Goal: Task Accomplishment & Management: Complete application form

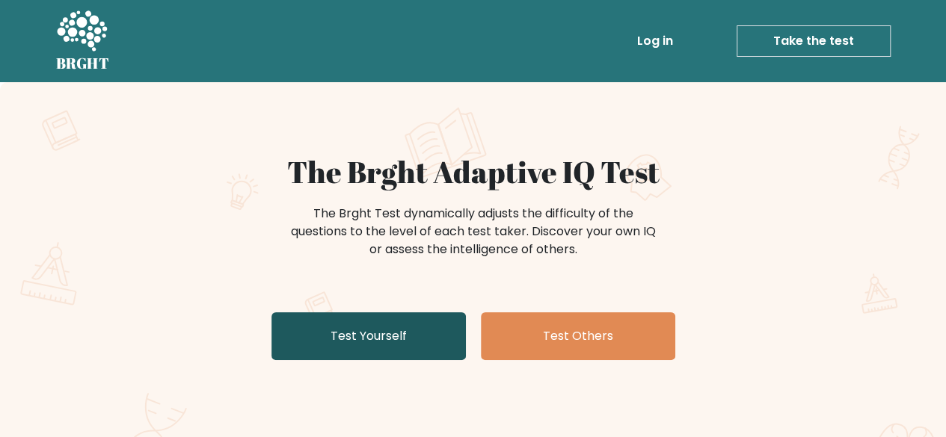
click at [367, 324] on link "Test Yourself" at bounding box center [368, 337] width 194 height 48
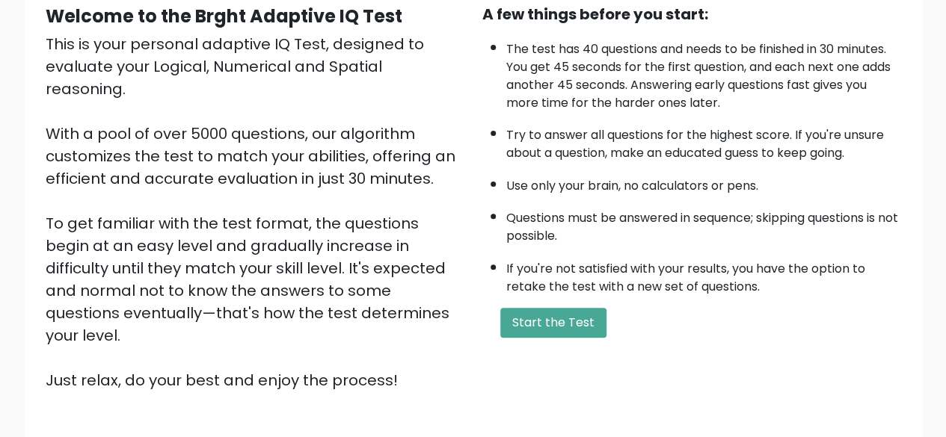
scroll to position [247, 0]
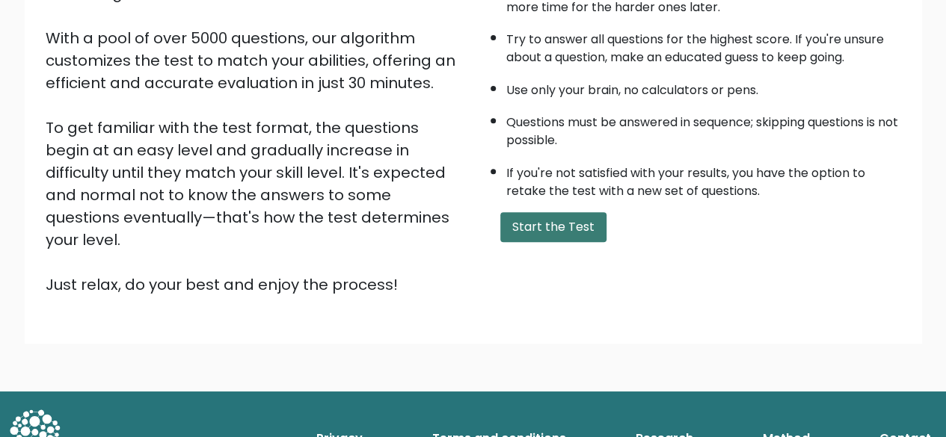
click at [570, 233] on button "Start the Test" at bounding box center [553, 227] width 106 height 30
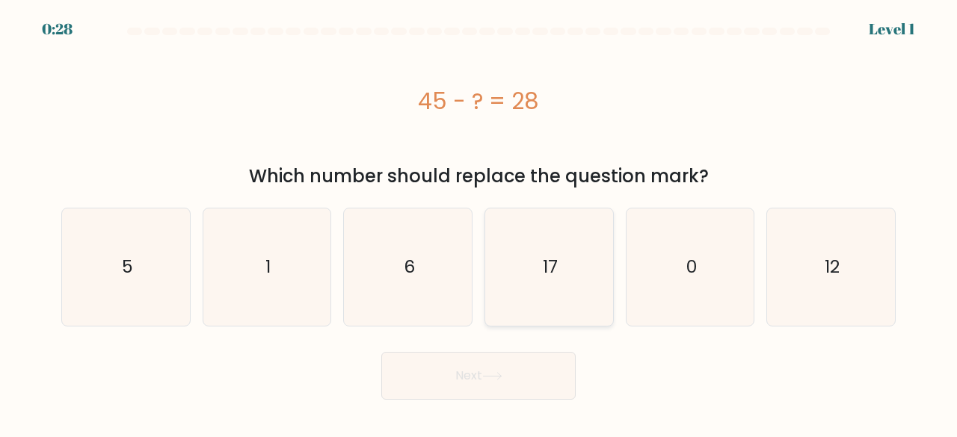
click at [554, 268] on text "17" at bounding box center [550, 267] width 15 height 25
click at [479, 223] on input "d. 17" at bounding box center [479, 221] width 1 height 4
radio input "true"
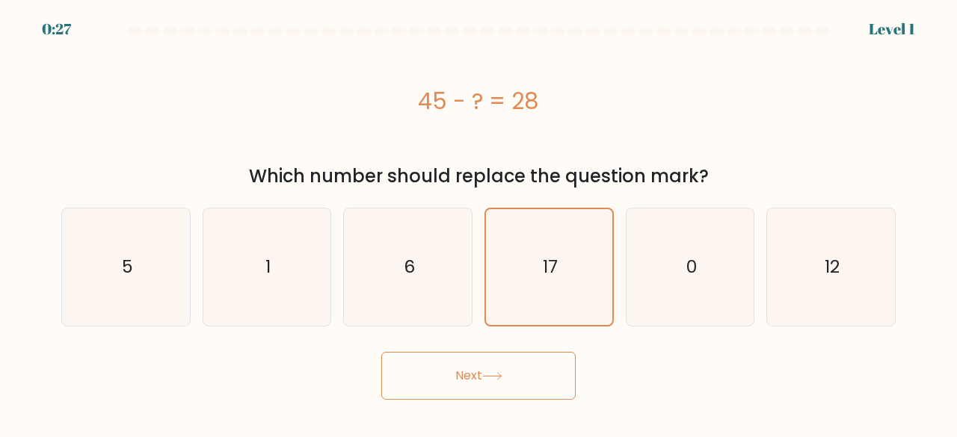
click at [507, 386] on button "Next" at bounding box center [478, 376] width 194 height 48
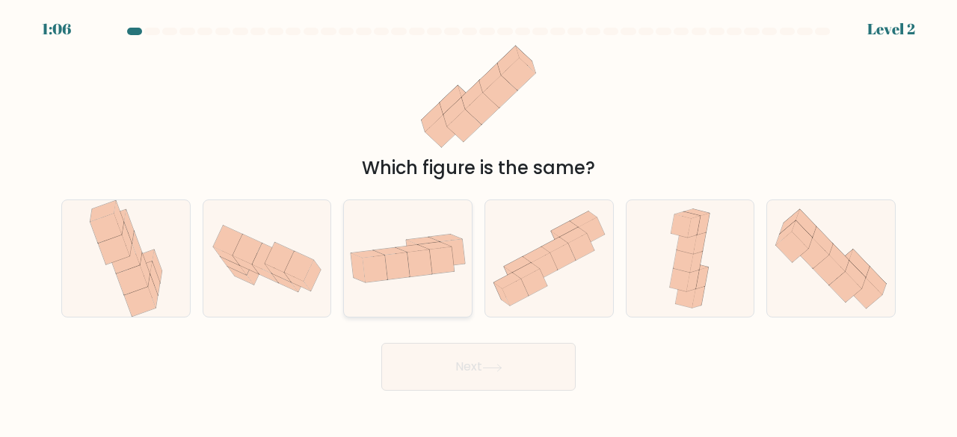
click at [394, 274] on icon at bounding box center [397, 266] width 25 height 27
click at [479, 223] on input "c." at bounding box center [479, 221] width 1 height 4
radio input "true"
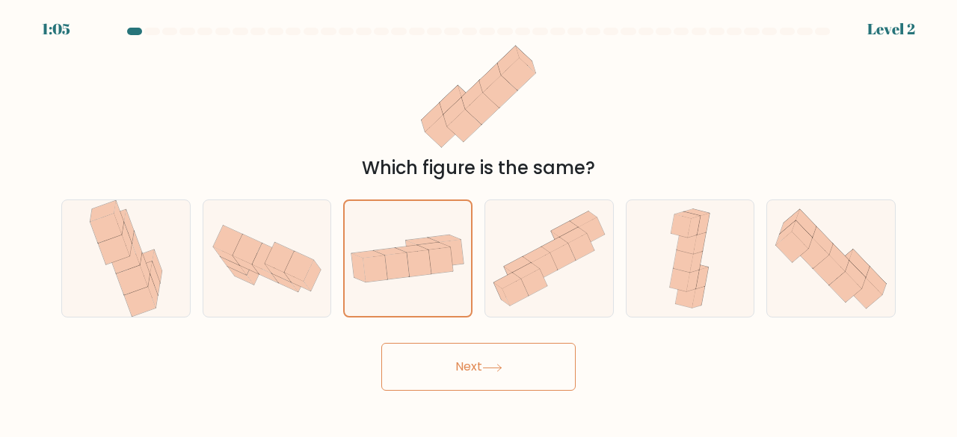
click at [529, 367] on button "Next" at bounding box center [478, 367] width 194 height 48
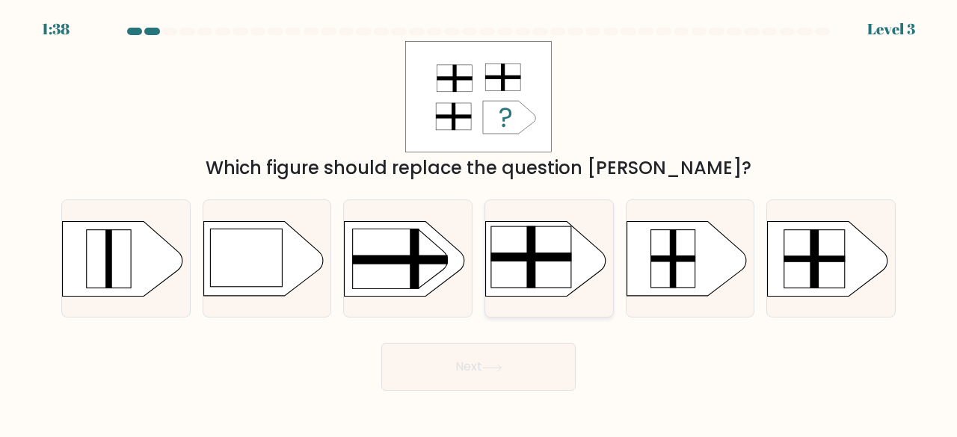
click at [513, 276] on rect at bounding box center [531, 257] width 80 height 61
click at [479, 223] on input "d." at bounding box center [479, 221] width 1 height 4
radio input "true"
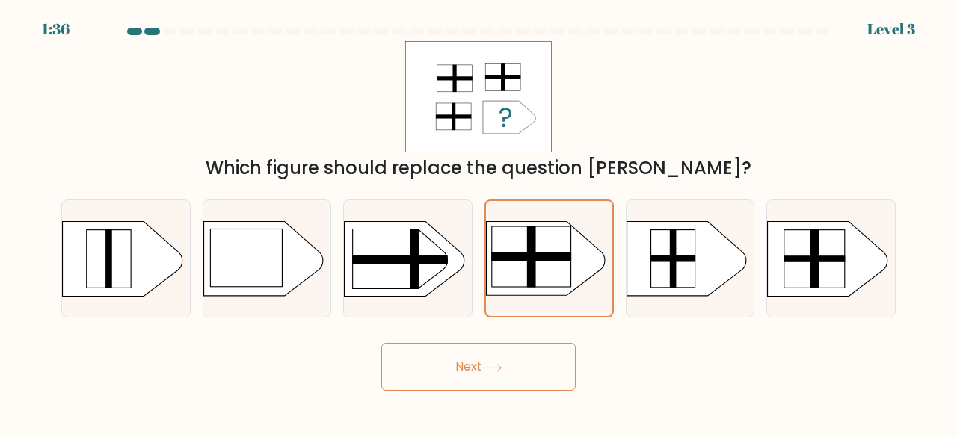
click at [510, 372] on button "Next" at bounding box center [478, 367] width 194 height 48
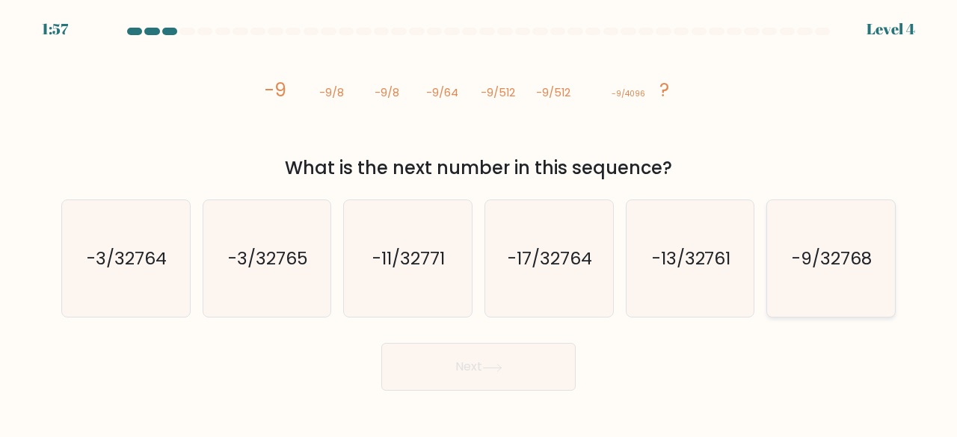
click at [815, 274] on icon "-9/32768" at bounding box center [830, 258] width 117 height 117
click at [479, 223] on input "f. -9/32768" at bounding box center [479, 221] width 1 height 4
radio input "true"
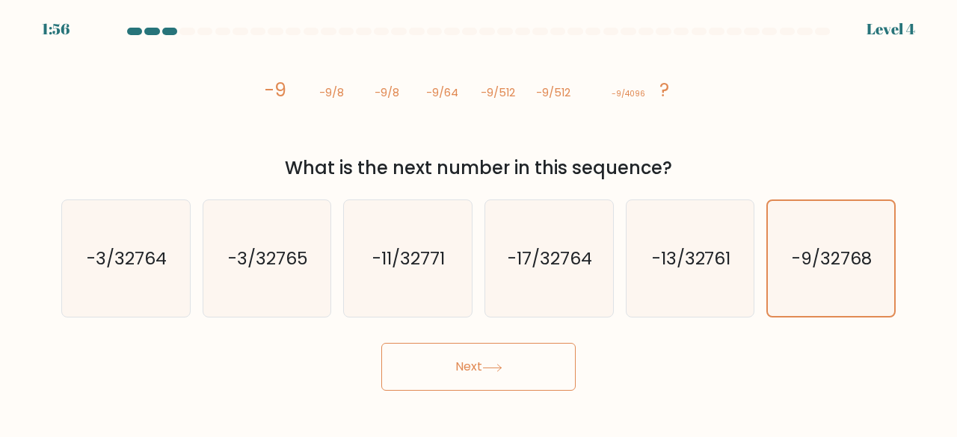
click at [508, 375] on button "Next" at bounding box center [478, 367] width 194 height 48
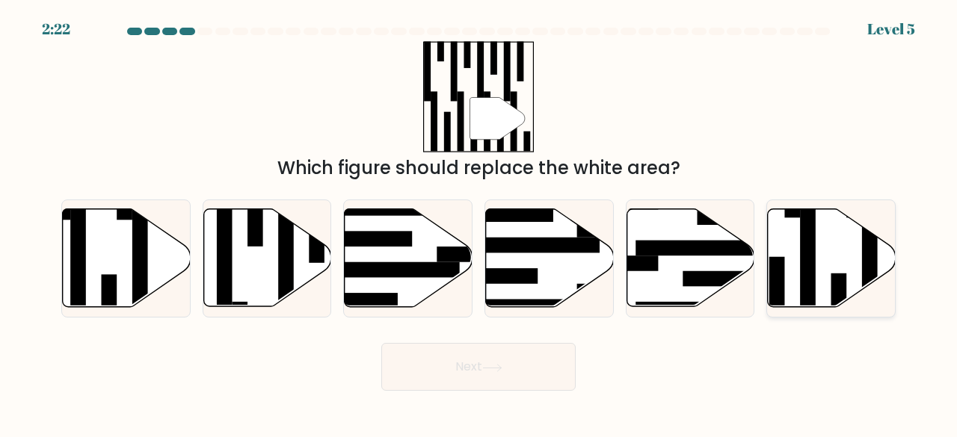
click at [803, 251] on rect at bounding box center [808, 264] width 16 height 139
click at [479, 223] on input "f." at bounding box center [479, 221] width 1 height 4
radio input "true"
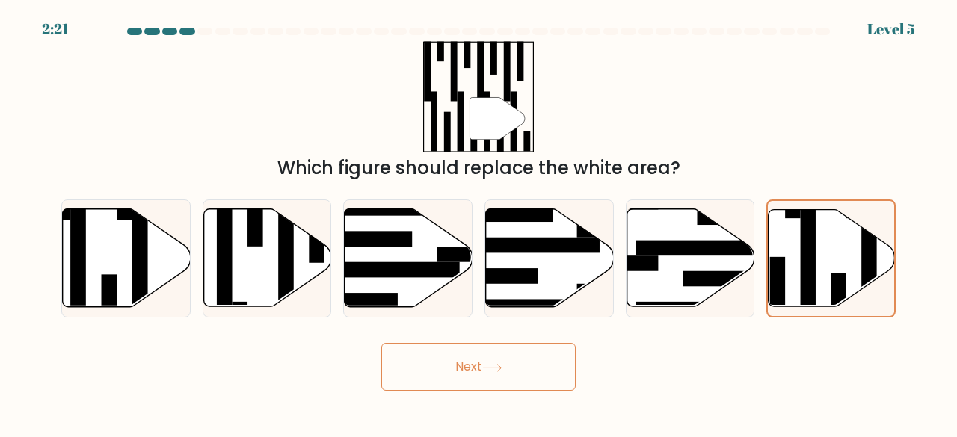
click at [480, 372] on button "Next" at bounding box center [478, 367] width 194 height 48
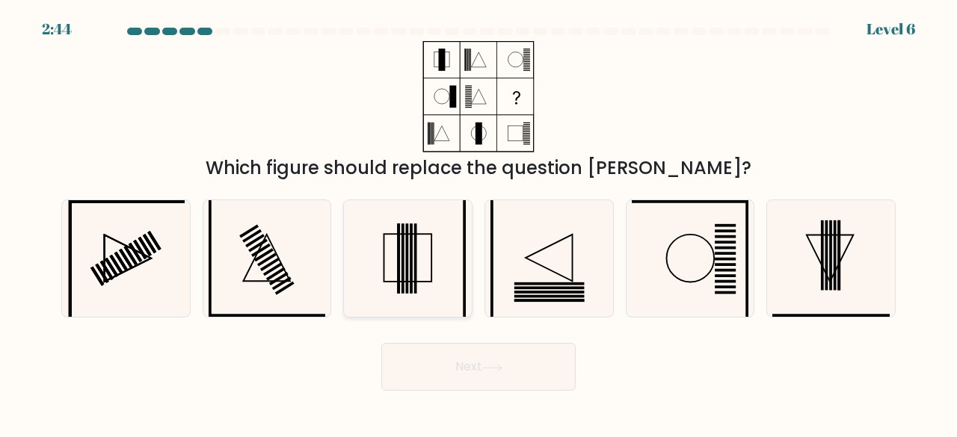
click at [408, 282] on rect at bounding box center [407, 259] width 3 height 70
click at [479, 223] on input "c." at bounding box center [479, 221] width 1 height 4
radio input "true"
click at [461, 363] on button "Next" at bounding box center [478, 367] width 194 height 48
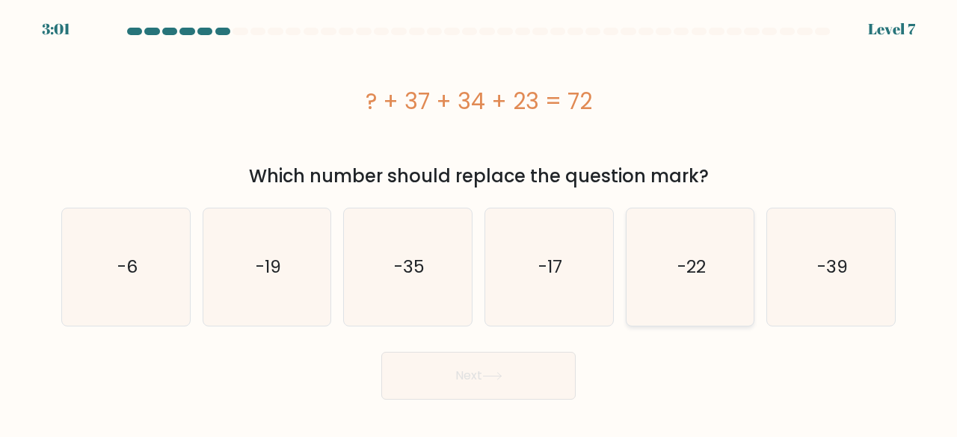
click at [678, 225] on icon "-22" at bounding box center [690, 267] width 117 height 117
click at [479, 223] on input "e. -22" at bounding box center [479, 221] width 1 height 4
radio input "true"
click at [473, 368] on button "Next" at bounding box center [478, 376] width 194 height 48
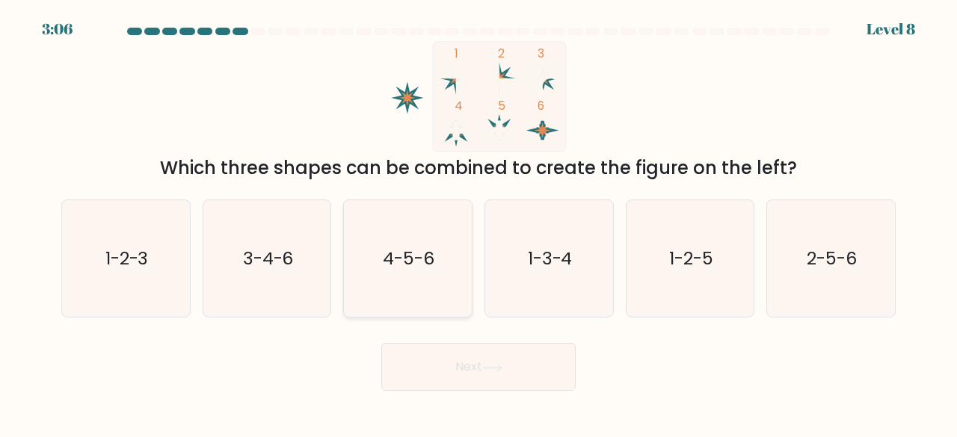
click at [389, 243] on icon "4-5-6" at bounding box center [407, 258] width 117 height 117
click at [479, 223] on input "c. 4-5-6" at bounding box center [479, 221] width 1 height 4
radio input "true"
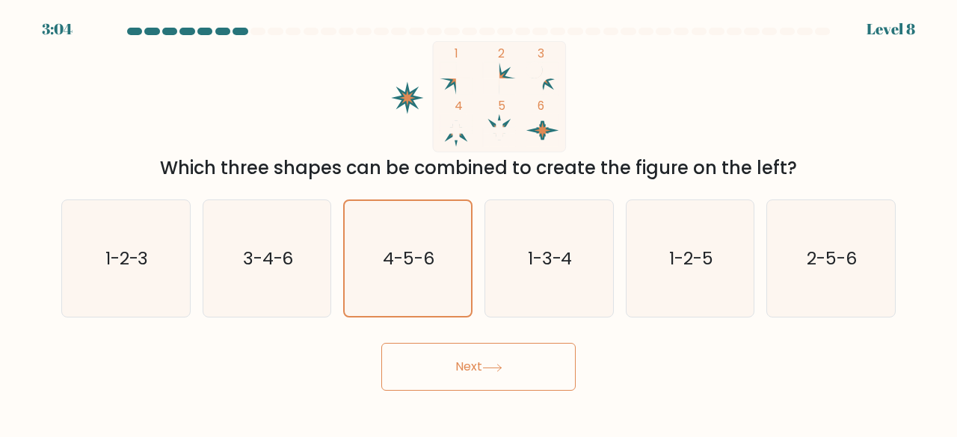
click at [477, 373] on button "Next" at bounding box center [478, 367] width 194 height 48
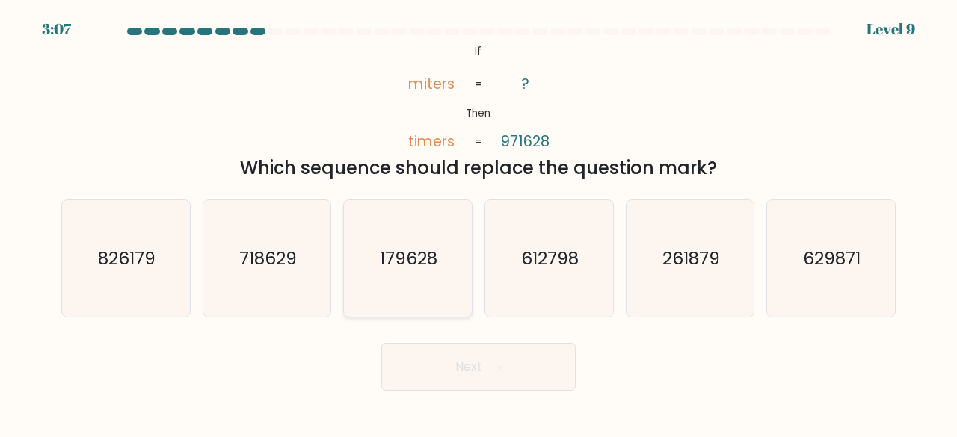
click at [417, 279] on icon "179628" at bounding box center [407, 258] width 117 height 117
click at [479, 223] on input "c. 179628" at bounding box center [479, 221] width 1 height 4
radio input "true"
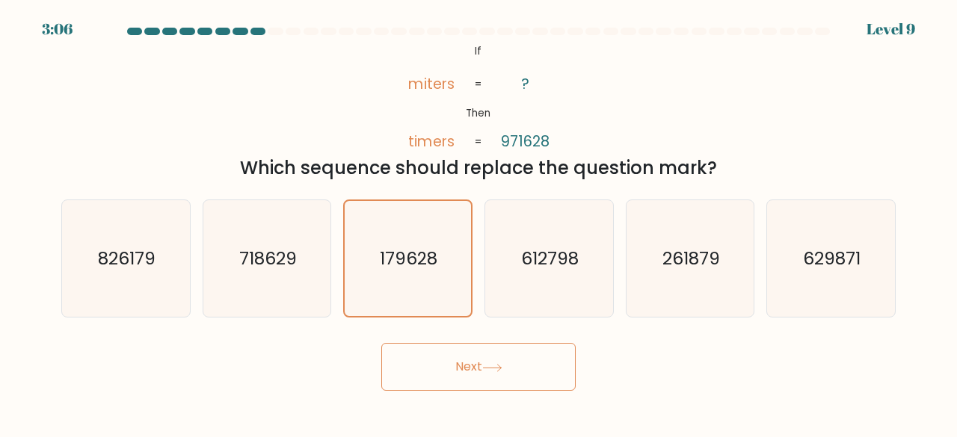
click at [491, 368] on icon at bounding box center [492, 368] width 18 height 7
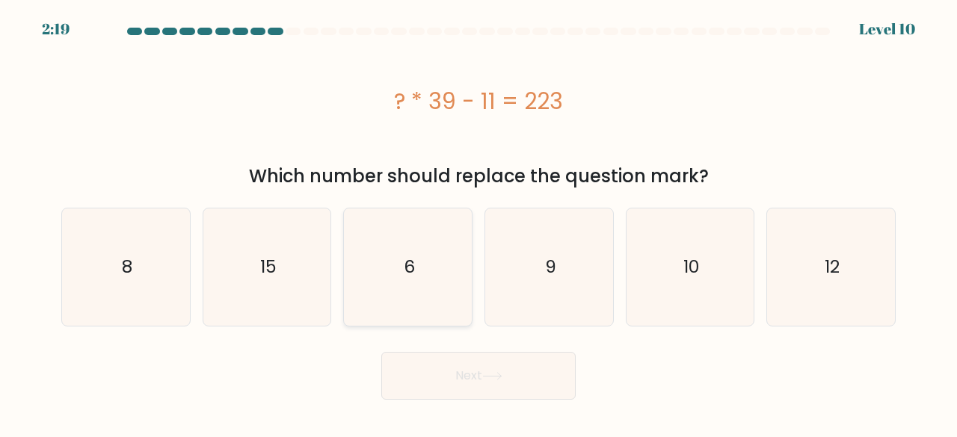
click at [414, 307] on icon "6" at bounding box center [407, 267] width 117 height 117
click at [479, 223] on input "c. 6" at bounding box center [479, 221] width 1 height 4
radio input "true"
click at [498, 375] on icon at bounding box center [492, 376] width 20 height 8
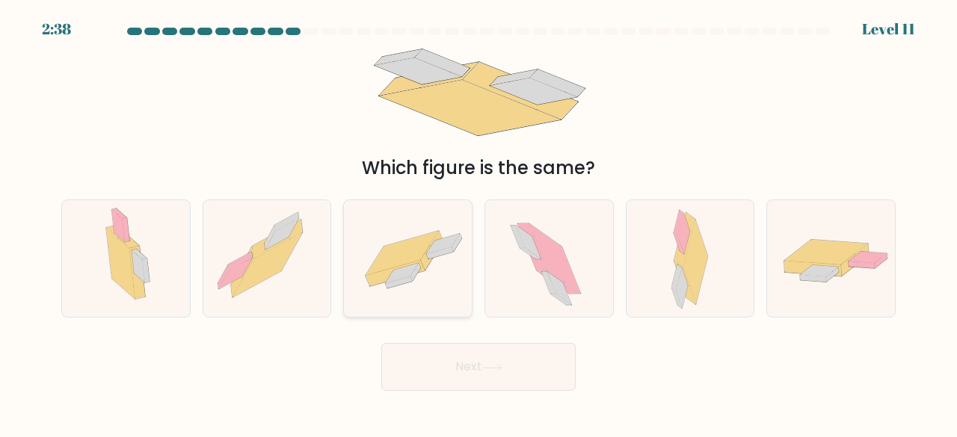
click at [418, 256] on icon at bounding box center [402, 253] width 73 height 44
click at [479, 223] on input "c." at bounding box center [479, 221] width 1 height 4
radio input "true"
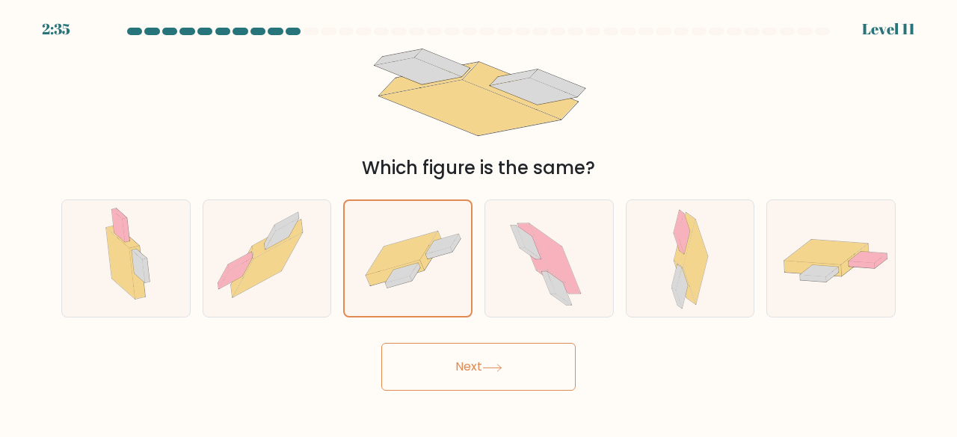
click at [473, 366] on button "Next" at bounding box center [478, 367] width 194 height 48
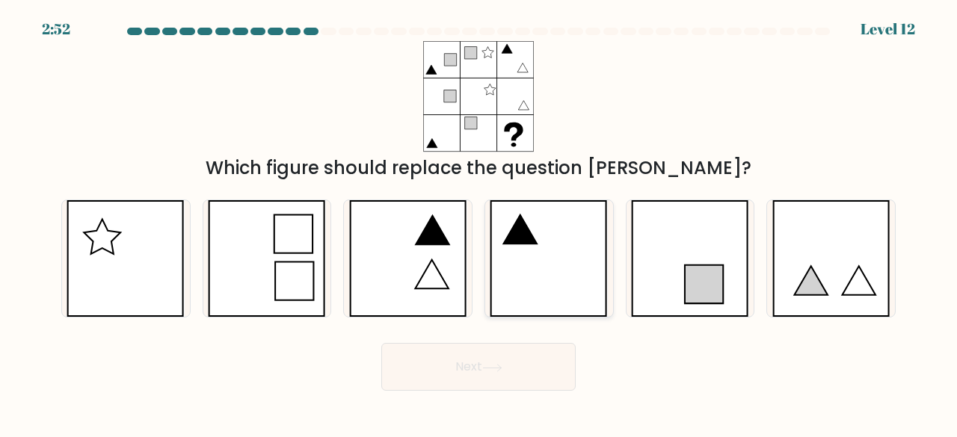
click at [568, 251] on icon at bounding box center [549, 258] width 118 height 117
click at [479, 223] on input "d." at bounding box center [479, 221] width 1 height 4
radio input "true"
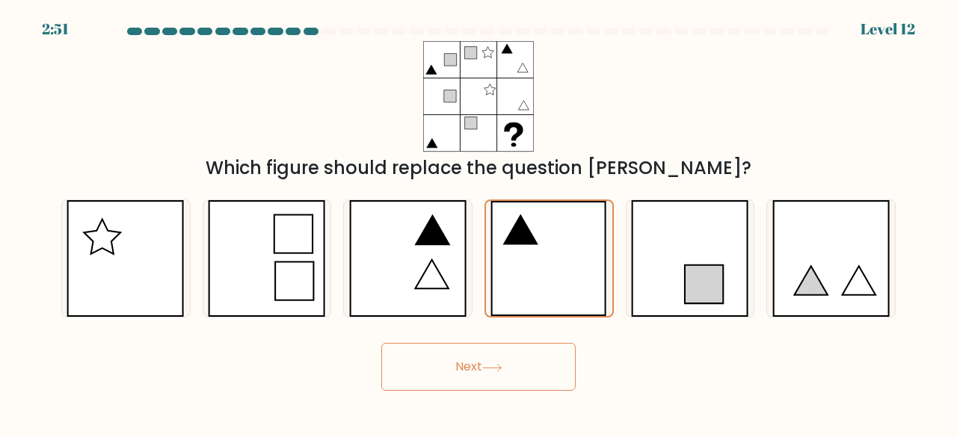
click at [494, 378] on button "Next" at bounding box center [478, 367] width 194 height 48
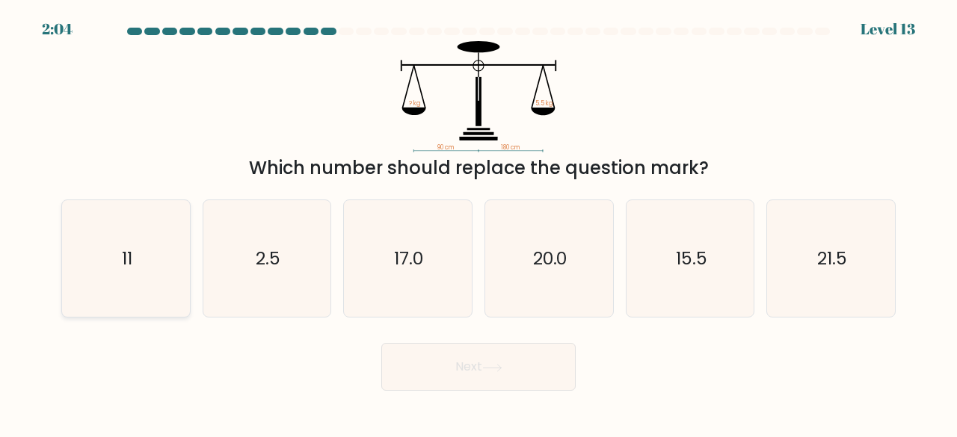
click at [140, 238] on icon "11" at bounding box center [125, 258] width 117 height 117
click at [479, 223] on input "a. 11" at bounding box center [479, 221] width 1 height 4
radio input "true"
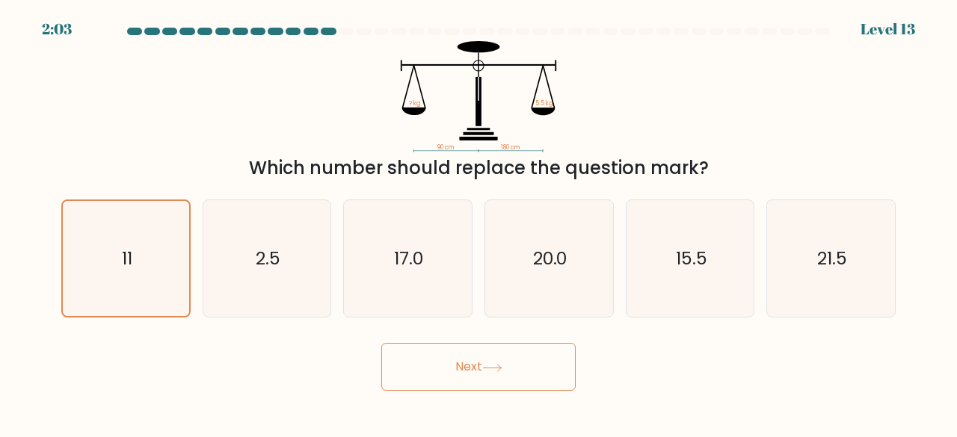
click at [501, 378] on button "Next" at bounding box center [478, 367] width 194 height 48
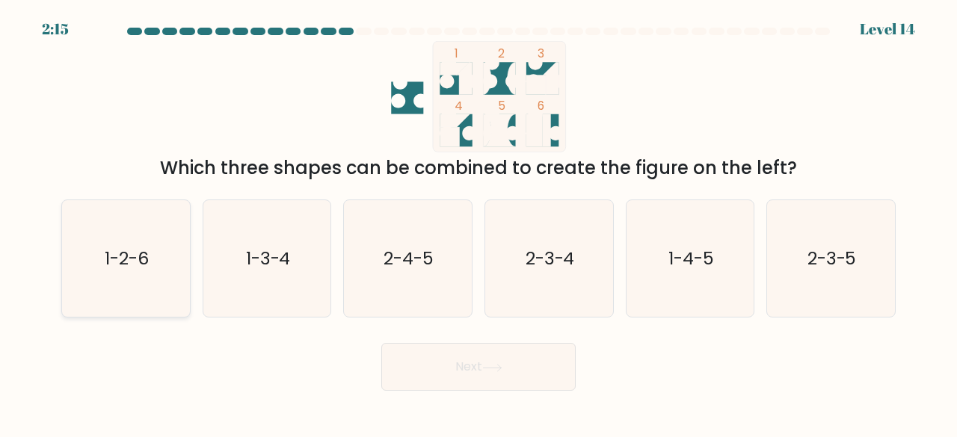
click at [121, 251] on text "1-2-6" at bounding box center [127, 258] width 44 height 25
click at [479, 223] on input "a. 1-2-6" at bounding box center [479, 221] width 1 height 4
radio input "true"
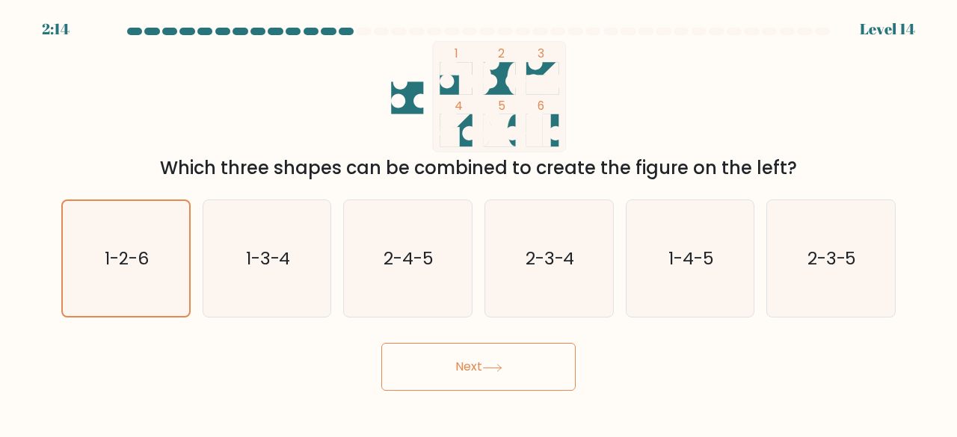
click at [553, 378] on button "Next" at bounding box center [478, 367] width 194 height 48
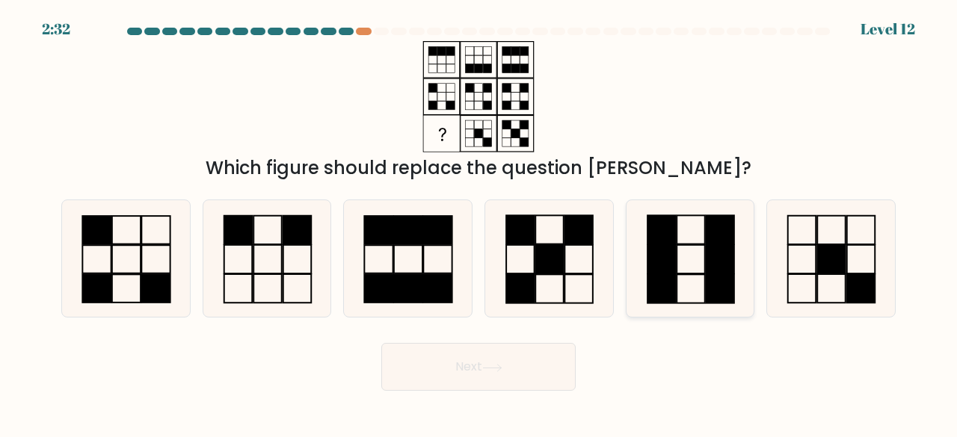
click at [683, 253] on icon at bounding box center [690, 258] width 117 height 117
click at [479, 223] on input "e." at bounding box center [479, 221] width 1 height 4
radio input "true"
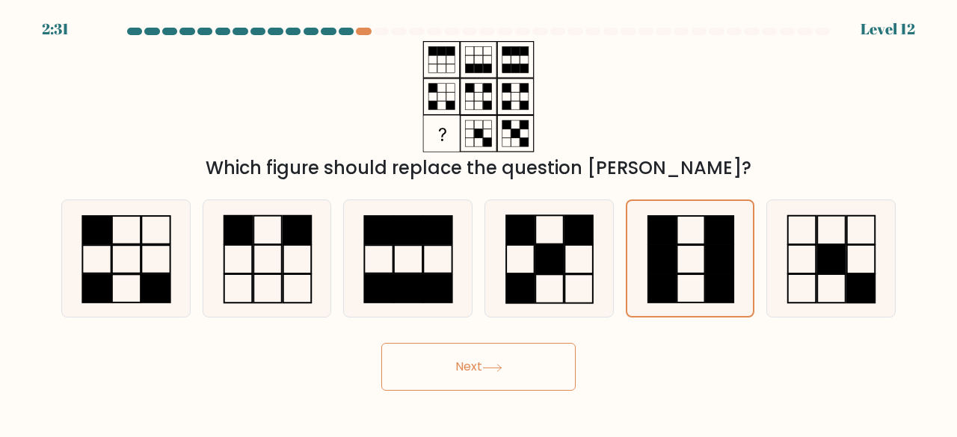
click at [520, 376] on button "Next" at bounding box center [478, 367] width 194 height 48
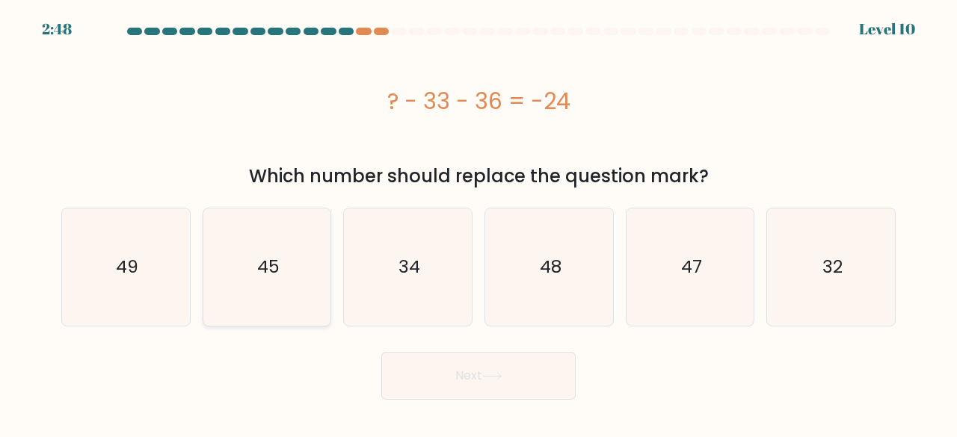
click at [284, 254] on icon "45" at bounding box center [267, 267] width 117 height 117
click at [479, 223] on input "b. 45" at bounding box center [479, 221] width 1 height 4
radio input "true"
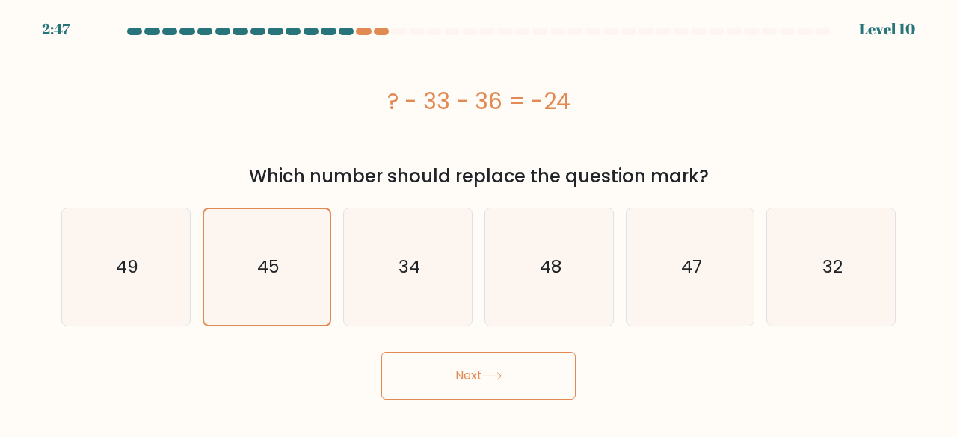
click at [529, 375] on button "Next" at bounding box center [478, 376] width 194 height 48
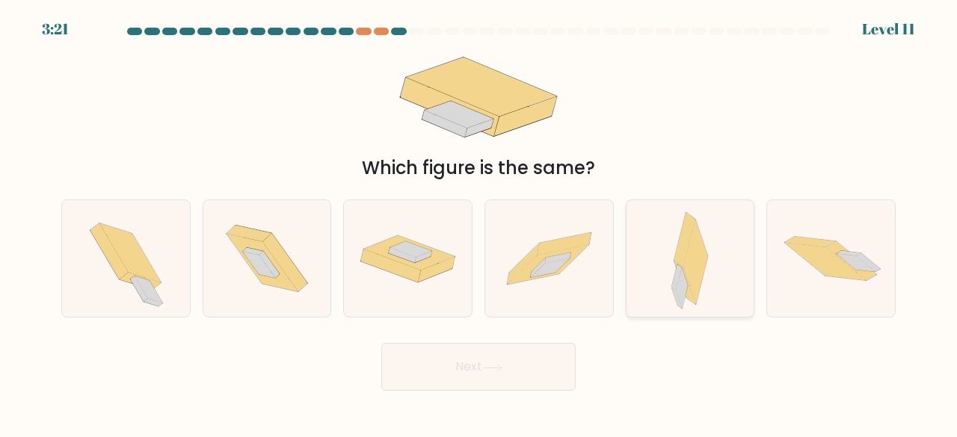
click at [698, 245] on icon at bounding box center [695, 262] width 25 height 85
click at [479, 223] on input "e." at bounding box center [479, 221] width 1 height 4
radio input "true"
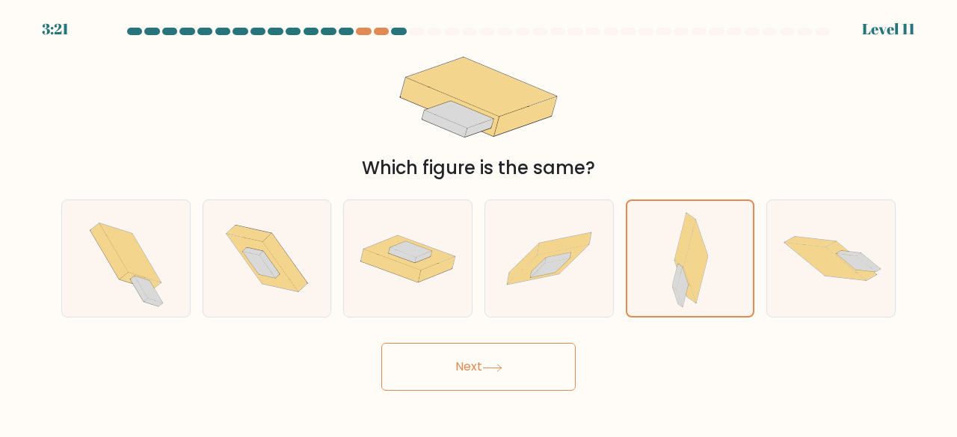
click at [453, 355] on button "Next" at bounding box center [478, 367] width 194 height 48
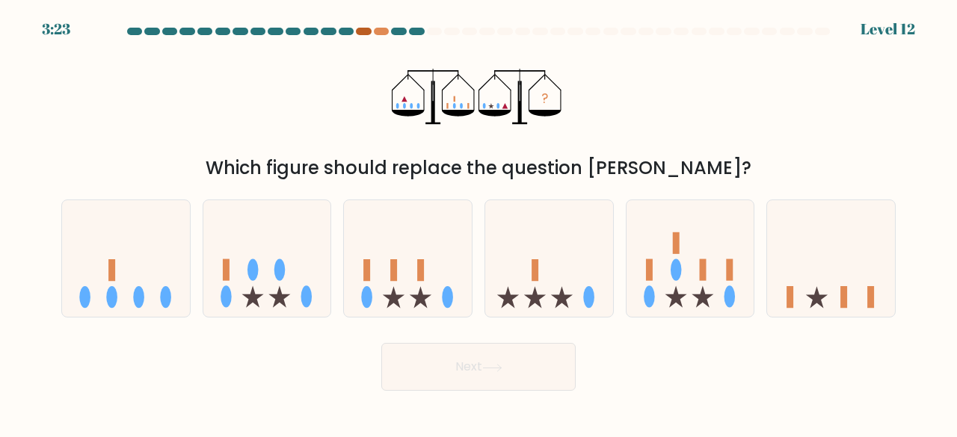
click at [368, 29] on div at bounding box center [363, 31] width 15 height 7
click at [396, 277] on rect at bounding box center [393, 270] width 7 height 22
click at [479, 223] on input "c." at bounding box center [479, 221] width 1 height 4
radio input "true"
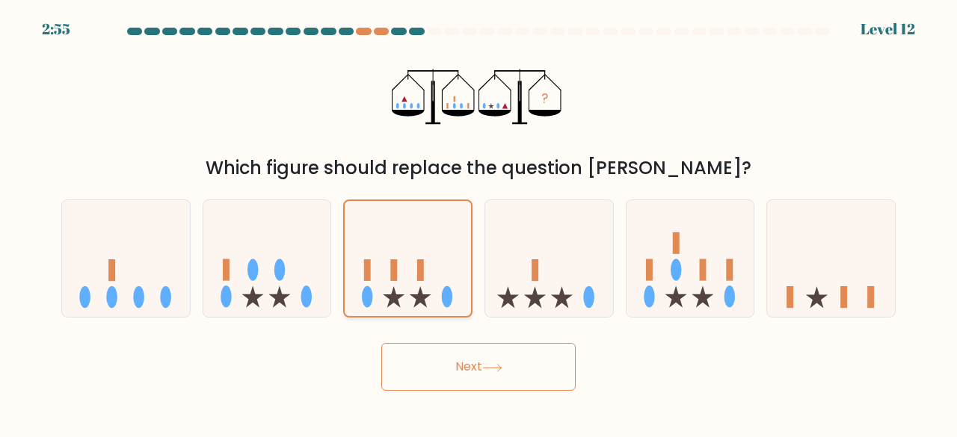
click at [417, 264] on icon at bounding box center [408, 258] width 126 height 105
click at [479, 223] on input "c." at bounding box center [479, 221] width 1 height 4
click at [482, 381] on button "Next" at bounding box center [478, 367] width 194 height 48
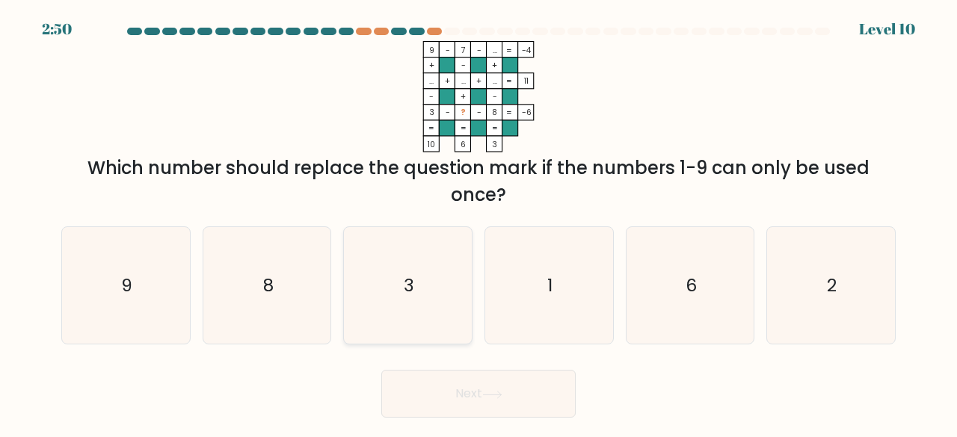
click at [405, 298] on icon "3" at bounding box center [407, 285] width 117 height 117
click at [479, 223] on input "c. 3" at bounding box center [479, 221] width 1 height 4
radio input "true"
click at [500, 396] on icon at bounding box center [492, 395] width 20 height 8
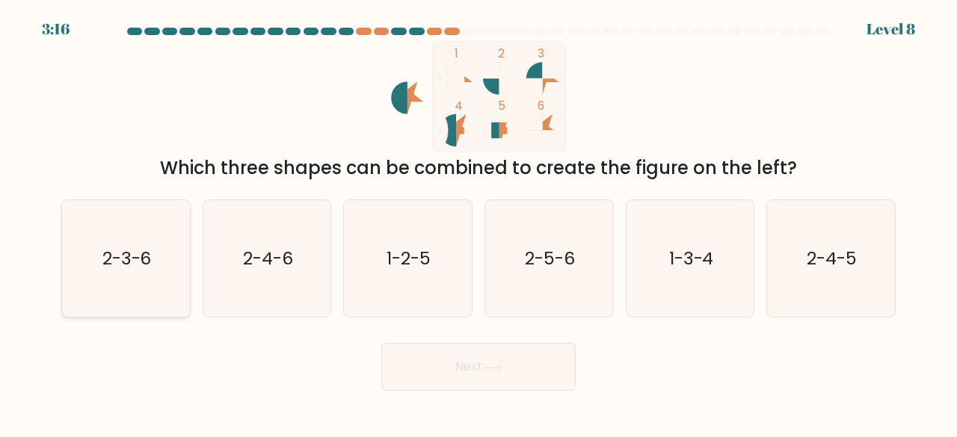
click at [152, 261] on text "2-3-6" at bounding box center [126, 258] width 49 height 25
click at [479, 223] on input "a. 2-3-6" at bounding box center [479, 221] width 1 height 4
radio input "true"
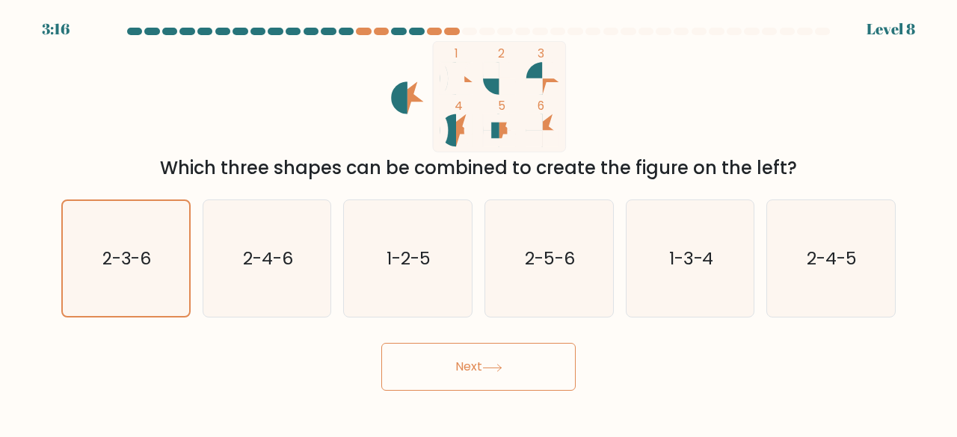
click at [426, 367] on button "Next" at bounding box center [478, 367] width 194 height 48
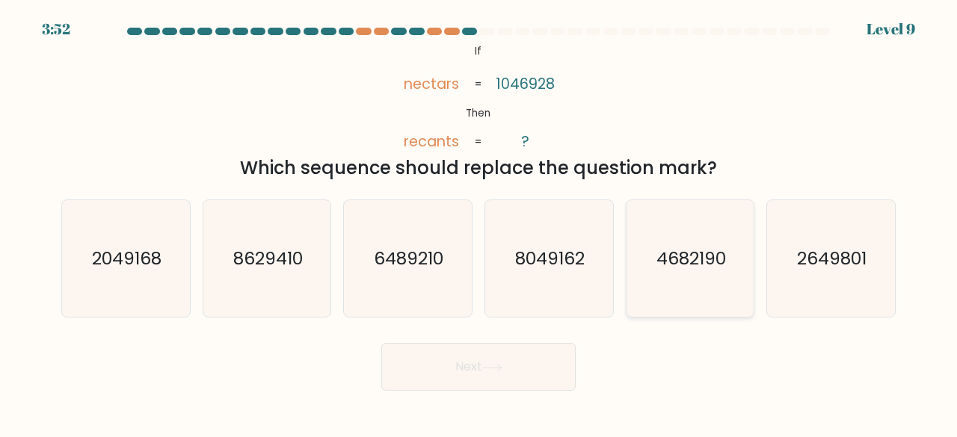
click at [706, 262] on text "4682190" at bounding box center [692, 258] width 70 height 25
click at [479, 223] on input "e. 4682190" at bounding box center [479, 221] width 1 height 4
radio input "true"
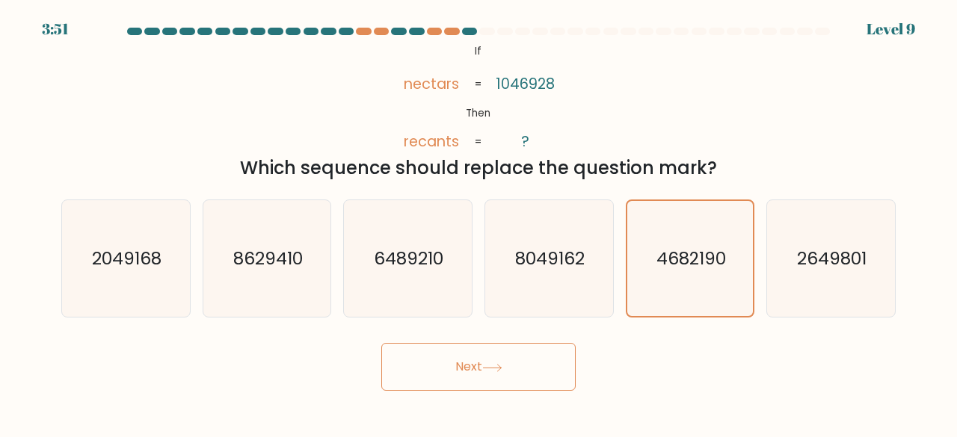
click at [465, 364] on button "Next" at bounding box center [478, 367] width 194 height 48
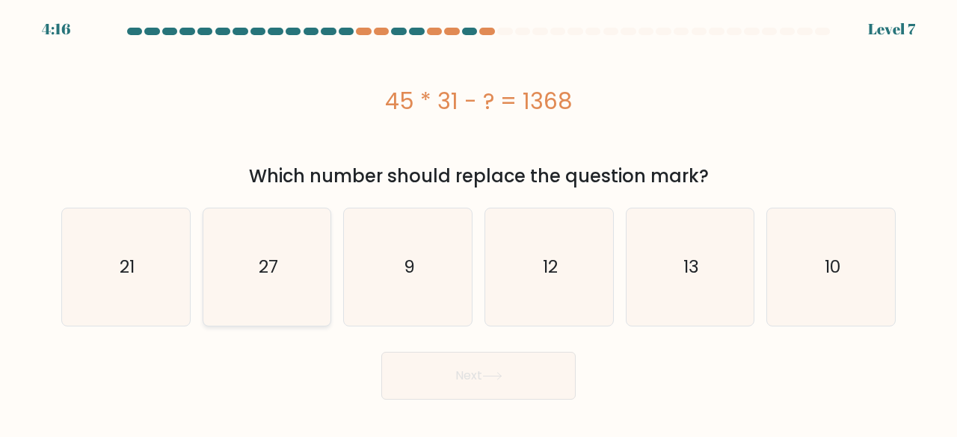
click at [265, 283] on icon "27" at bounding box center [267, 267] width 117 height 117
click at [479, 223] on input "b. 27" at bounding box center [479, 221] width 1 height 4
radio input "true"
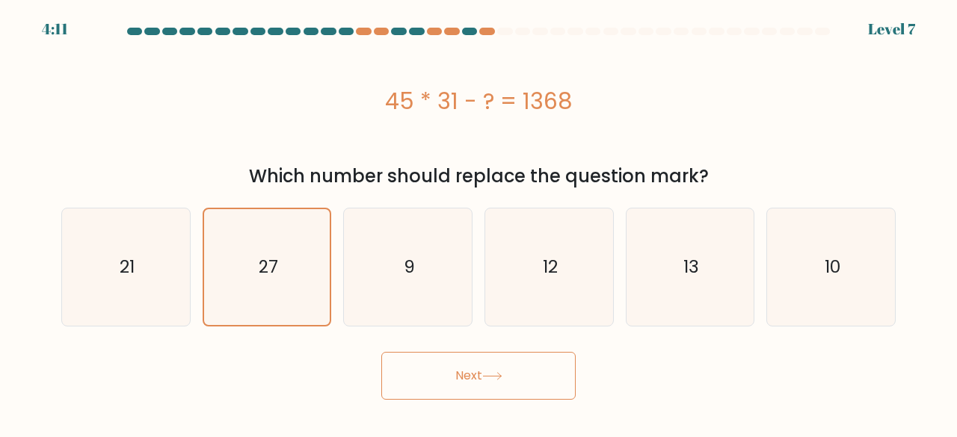
click at [475, 379] on button "Next" at bounding box center [478, 376] width 194 height 48
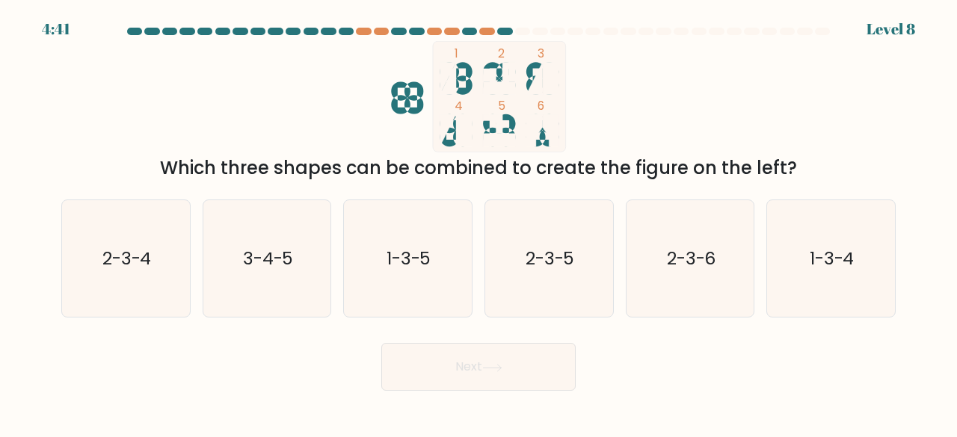
click at [534, 80] on icon at bounding box center [534, 78] width 16 height 32
click at [830, 261] on text "1-3-4" at bounding box center [832, 258] width 45 height 25
click at [479, 223] on input "f. 1-3-4" at bounding box center [479, 221] width 1 height 4
radio input "true"
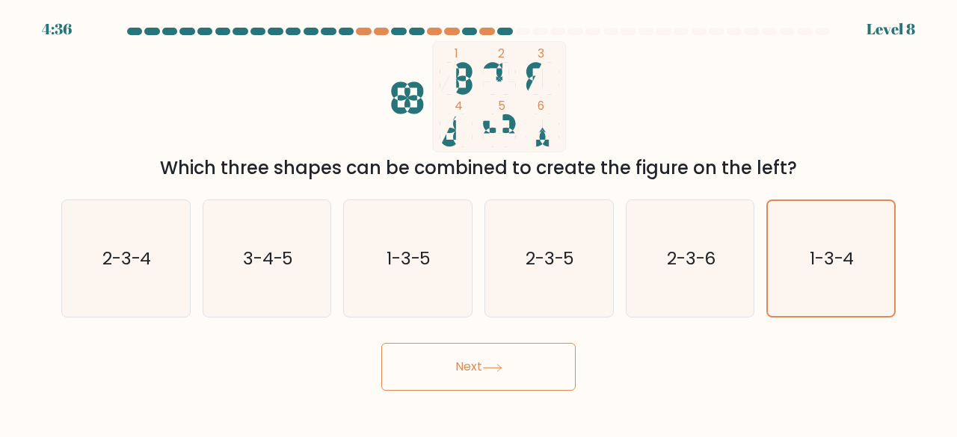
click at [474, 364] on button "Next" at bounding box center [478, 367] width 194 height 48
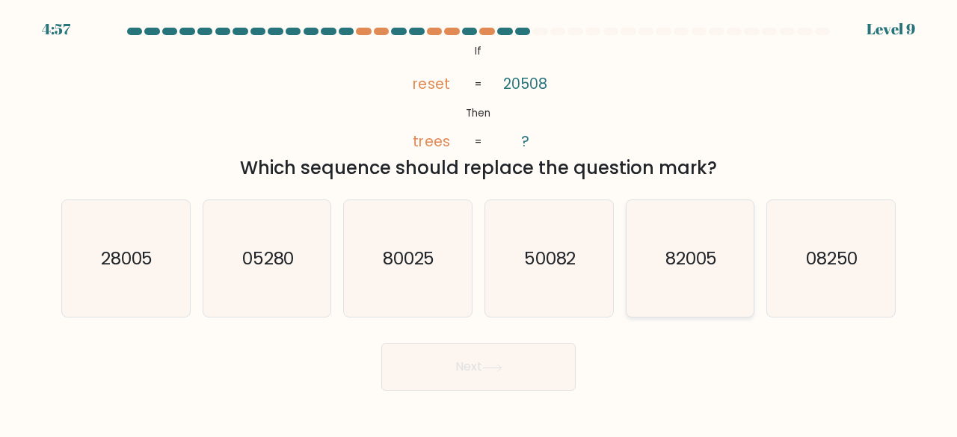
click at [729, 249] on icon "82005" at bounding box center [690, 258] width 117 height 117
click at [479, 223] on input "e. 82005" at bounding box center [479, 221] width 1 height 4
radio input "true"
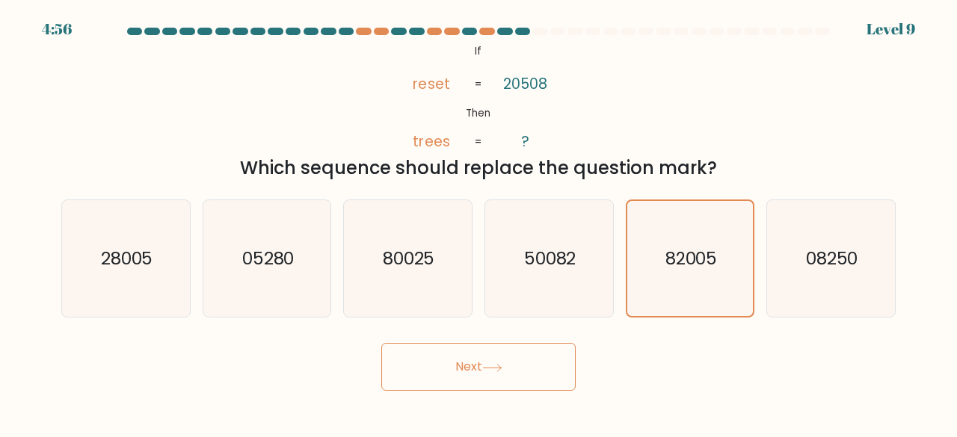
click at [446, 385] on button "Next" at bounding box center [478, 367] width 194 height 48
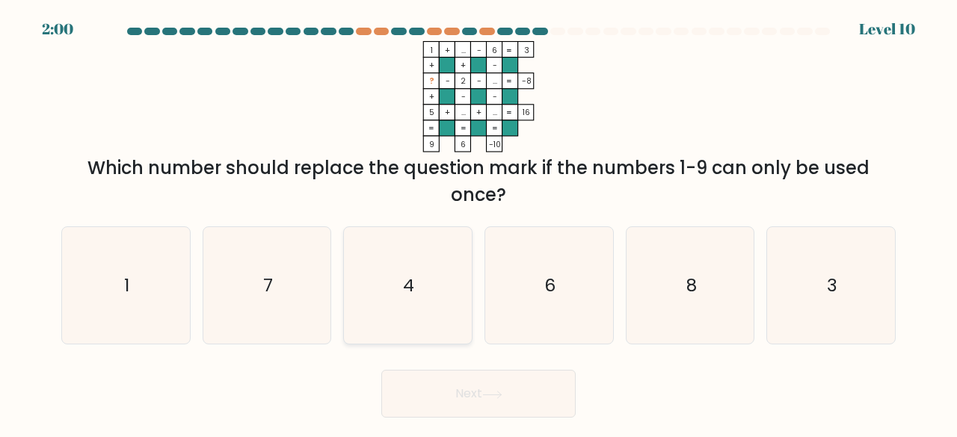
click at [393, 280] on icon "4" at bounding box center [407, 285] width 117 height 117
click at [479, 223] on input "c. 4" at bounding box center [479, 221] width 1 height 4
radio input "true"
click at [540, 409] on button "Next" at bounding box center [478, 394] width 194 height 48
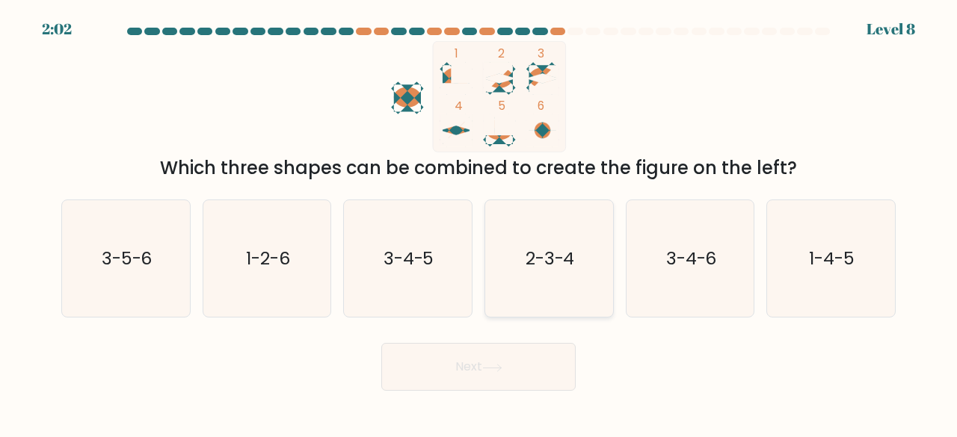
click at [529, 256] on text "2-3-4" at bounding box center [550, 258] width 49 height 25
click at [479, 223] on input "d. 2-3-4" at bounding box center [479, 221] width 1 height 4
radio input "true"
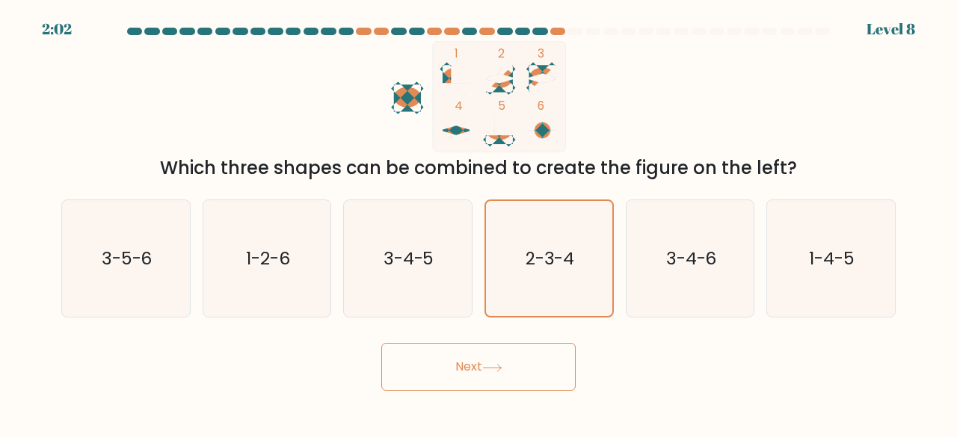
click at [516, 370] on button "Next" at bounding box center [478, 367] width 194 height 48
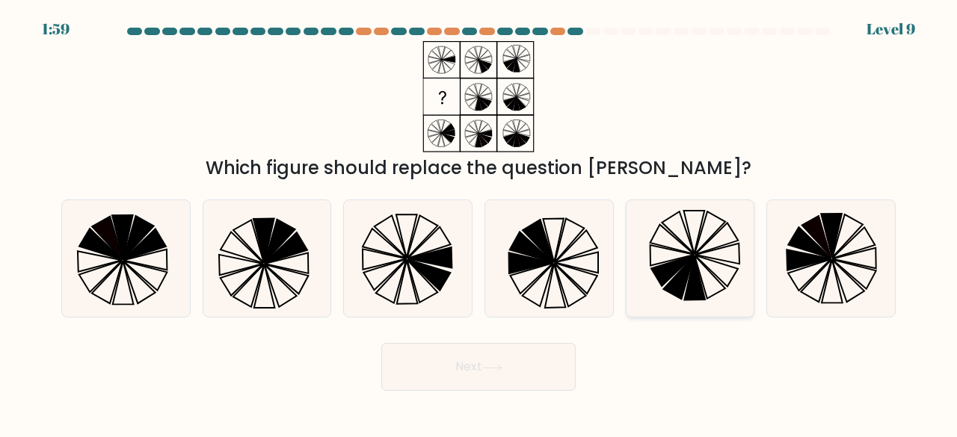
click at [676, 276] on icon at bounding box center [678, 277] width 31 height 43
click at [479, 223] on input "e." at bounding box center [479, 221] width 1 height 4
radio input "true"
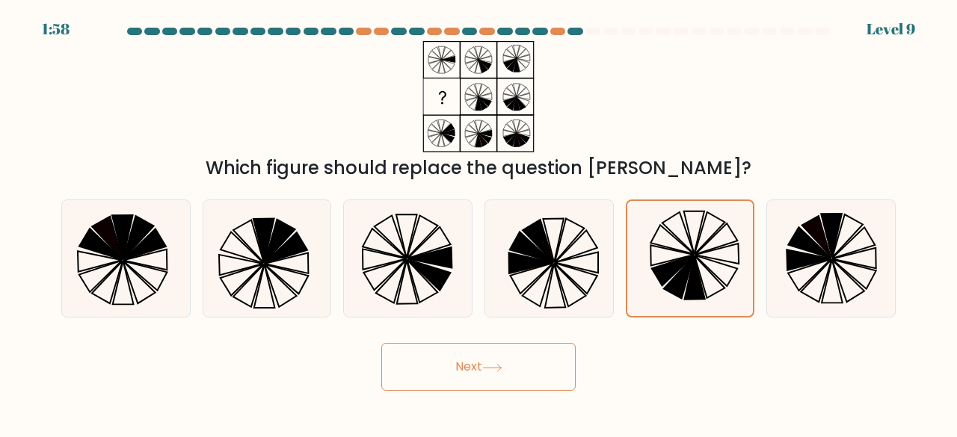
click at [472, 348] on button "Next" at bounding box center [478, 367] width 194 height 48
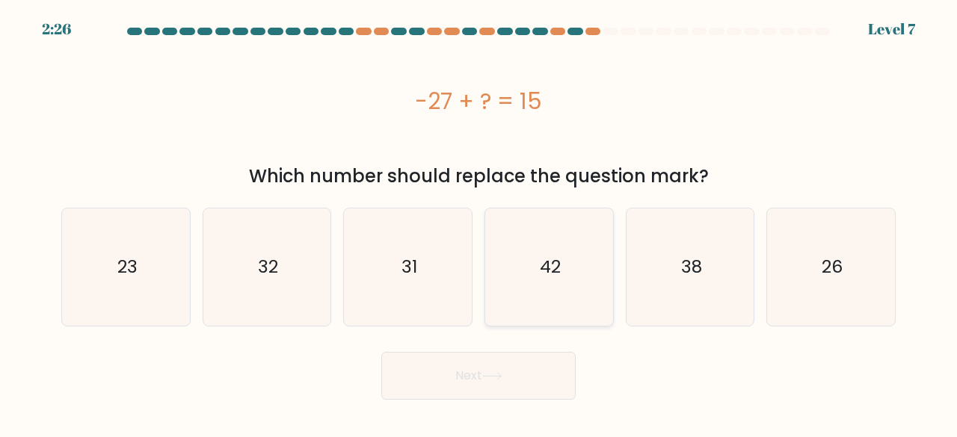
click at [544, 286] on icon "42" at bounding box center [549, 267] width 117 height 117
click at [479, 223] on input "d. 42" at bounding box center [479, 221] width 1 height 4
radio input "true"
click at [517, 404] on body "2:25 Level 7 a." at bounding box center [478, 218] width 957 height 437
click at [523, 381] on button "Next" at bounding box center [478, 376] width 194 height 48
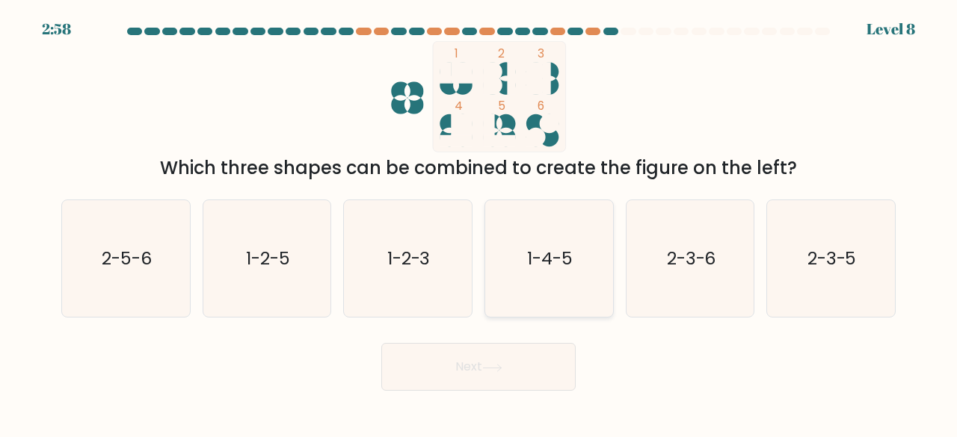
click at [542, 261] on text "1-4-5" at bounding box center [550, 258] width 46 height 25
click at [479, 223] on input "d. 1-4-5" at bounding box center [479, 221] width 1 height 4
radio input "true"
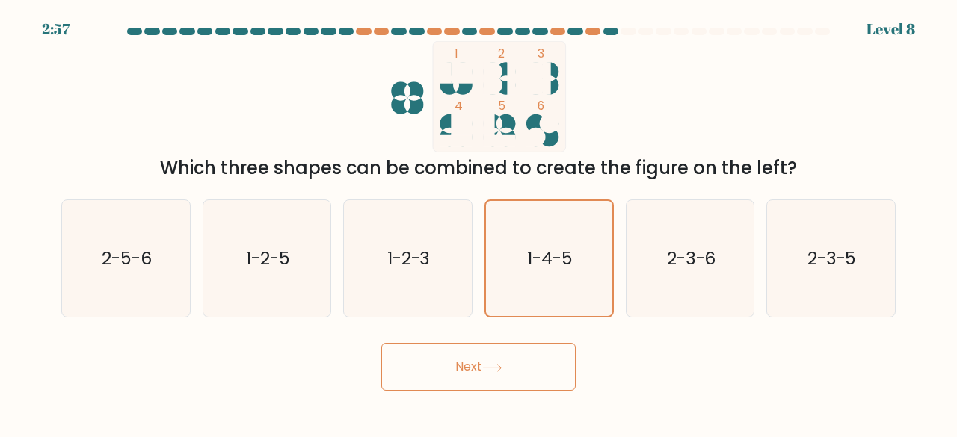
click at [543, 358] on button "Next" at bounding box center [478, 367] width 194 height 48
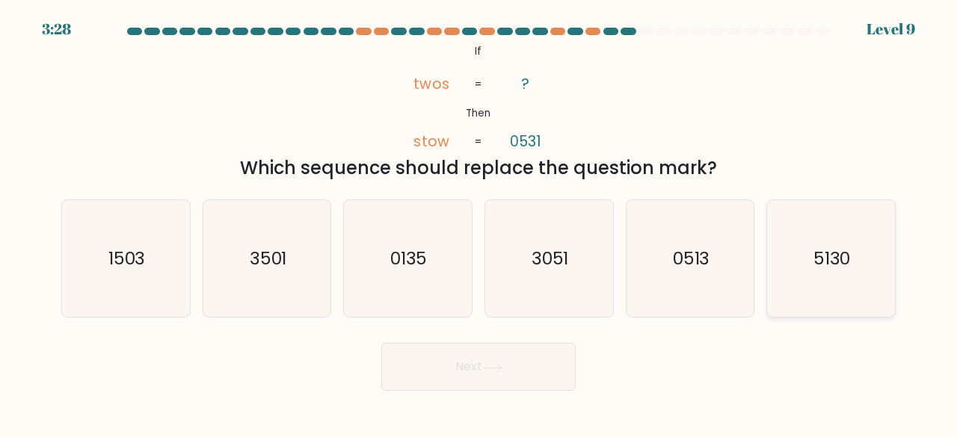
drag, startPoint x: 860, startPoint y: 278, endPoint x: 814, endPoint y: 295, distance: 49.5
click at [861, 277] on icon "5130" at bounding box center [830, 258] width 117 height 117
click at [479, 223] on input "f. 5130" at bounding box center [479, 221] width 1 height 4
radio input "true"
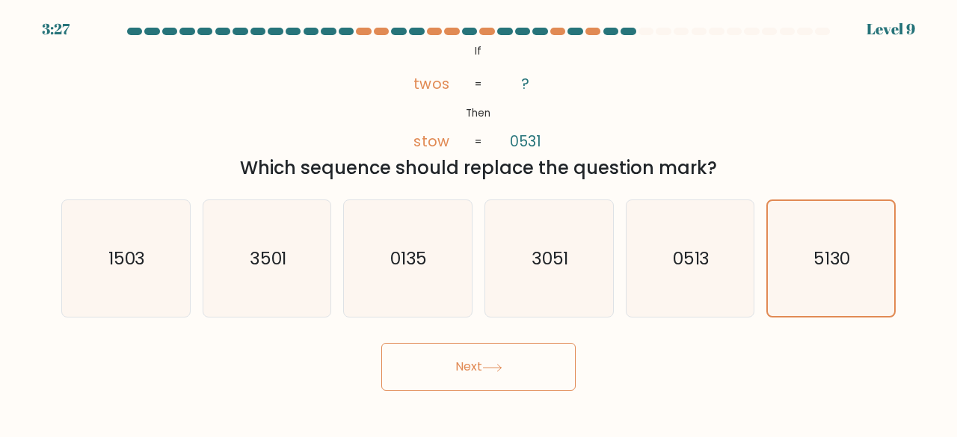
click at [467, 363] on button "Next" at bounding box center [478, 367] width 194 height 48
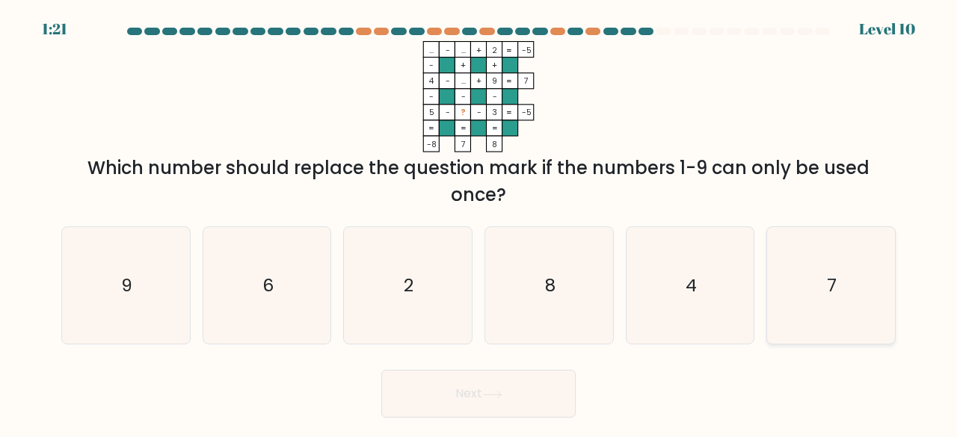
click at [869, 295] on icon "7" at bounding box center [830, 285] width 117 height 117
click at [479, 223] on input "f. 7" at bounding box center [479, 221] width 1 height 4
radio input "true"
click at [520, 393] on button "Next" at bounding box center [478, 394] width 194 height 48
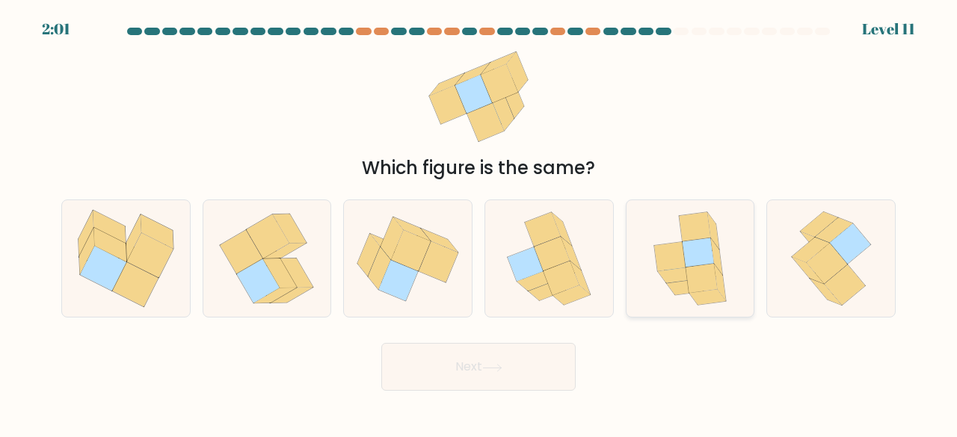
click at [697, 269] on icon at bounding box center [701, 278] width 31 height 29
click at [479, 223] on input "e." at bounding box center [479, 221] width 1 height 4
radio input "true"
click at [523, 370] on button "Next" at bounding box center [478, 367] width 194 height 48
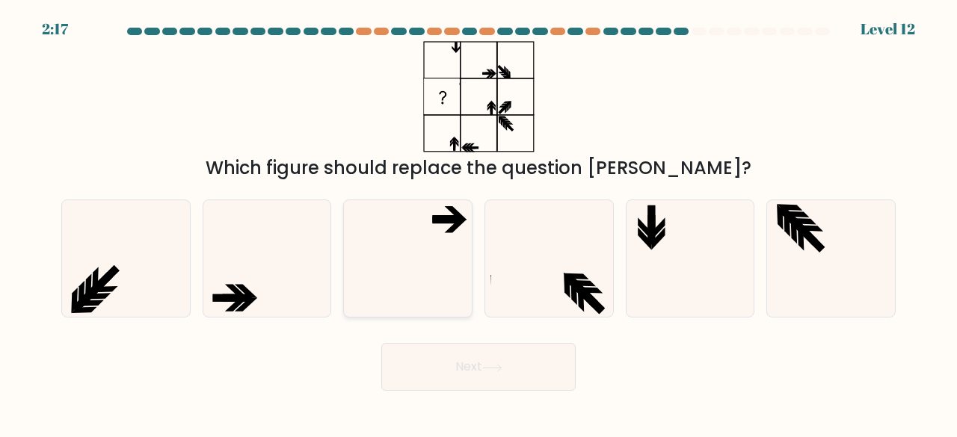
click at [420, 256] on icon at bounding box center [407, 258] width 117 height 117
click at [479, 223] on input "c." at bounding box center [479, 221] width 1 height 4
radio input "true"
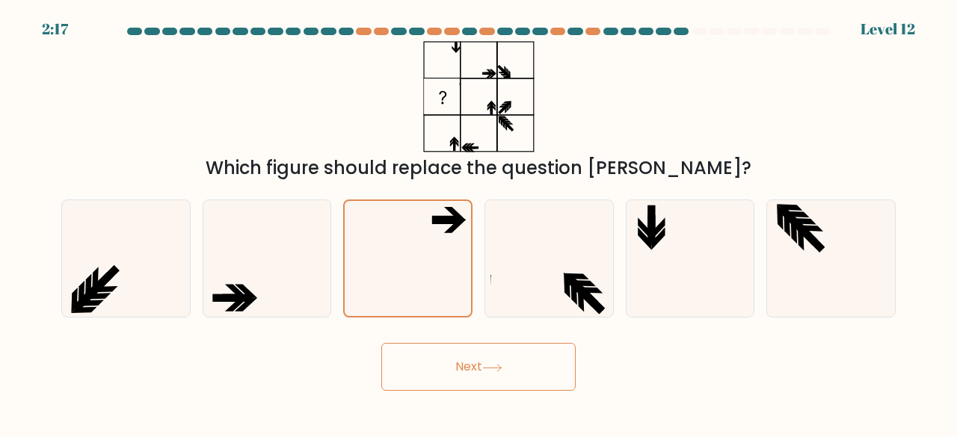
click at [468, 394] on body "2:17 Level 12" at bounding box center [478, 218] width 957 height 437
click at [475, 378] on button "Next" at bounding box center [478, 367] width 194 height 48
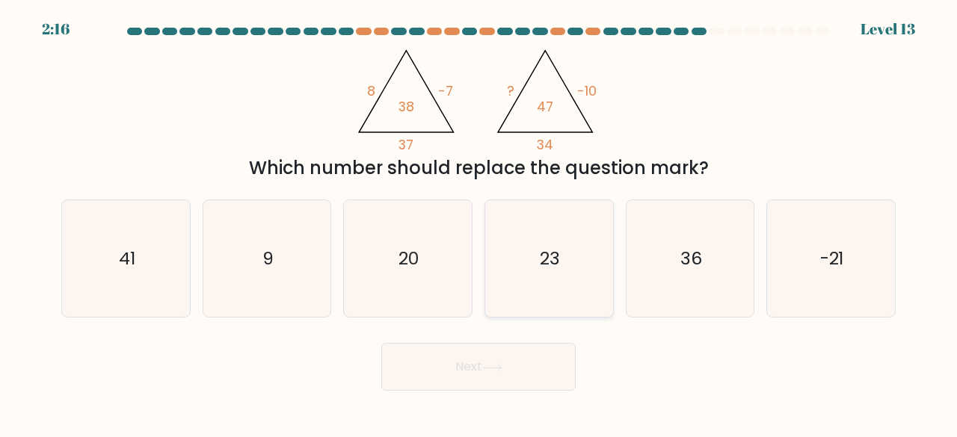
click at [538, 245] on icon "23" at bounding box center [549, 258] width 117 height 117
click at [479, 223] on input "d. 23" at bounding box center [479, 221] width 1 height 4
radio input "true"
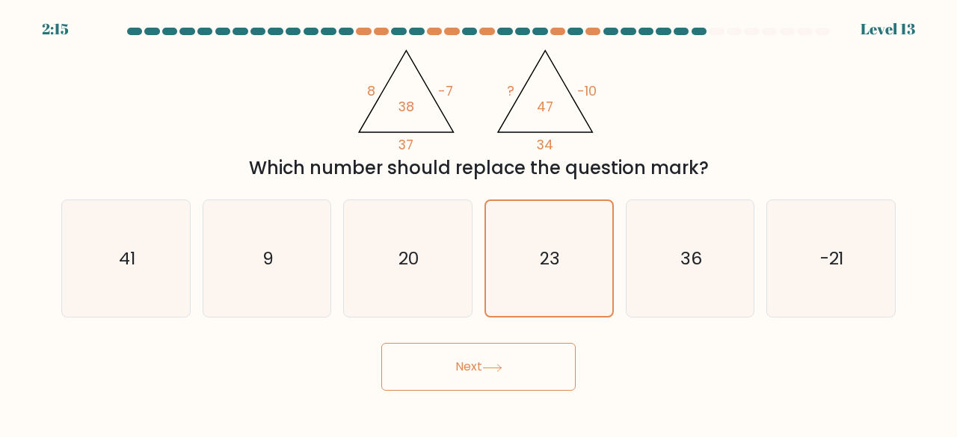
click at [511, 363] on button "Next" at bounding box center [478, 367] width 194 height 48
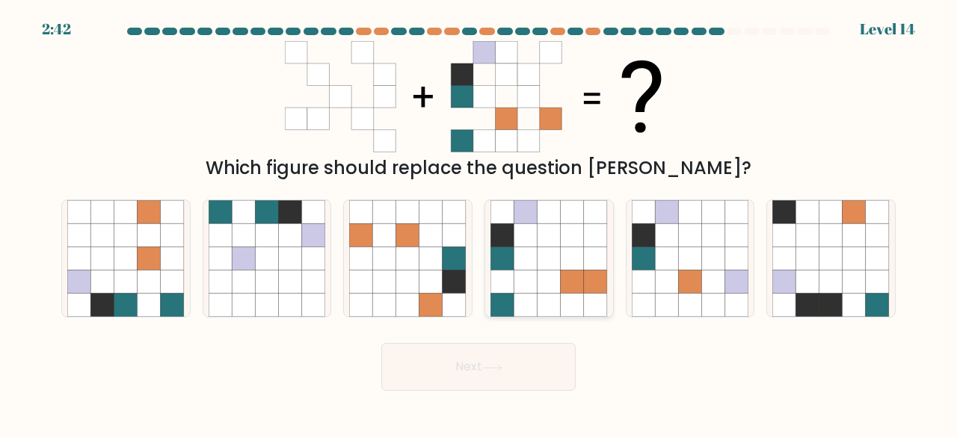
click at [558, 297] on icon at bounding box center [549, 305] width 23 height 23
click at [479, 223] on input "d." at bounding box center [479, 221] width 1 height 4
radio input "true"
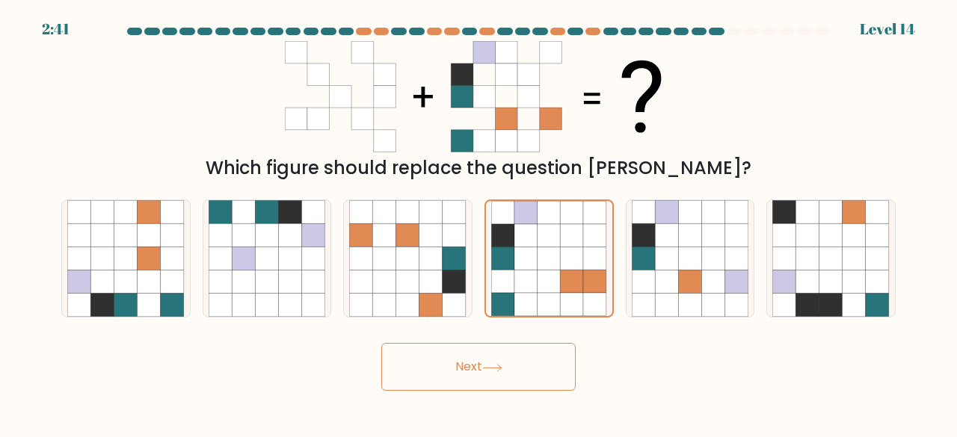
click at [538, 373] on button "Next" at bounding box center [478, 367] width 194 height 48
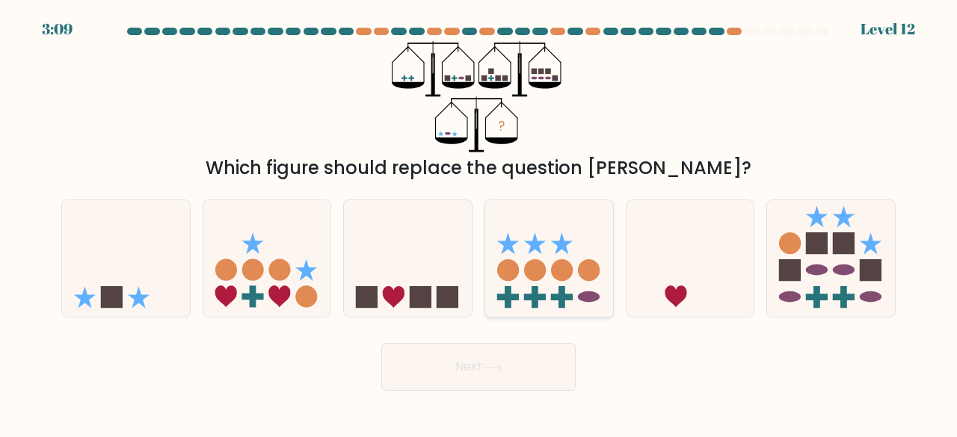
click at [558, 274] on circle at bounding box center [562, 270] width 22 height 22
click at [479, 223] on input "d." at bounding box center [479, 221] width 1 height 4
radio input "true"
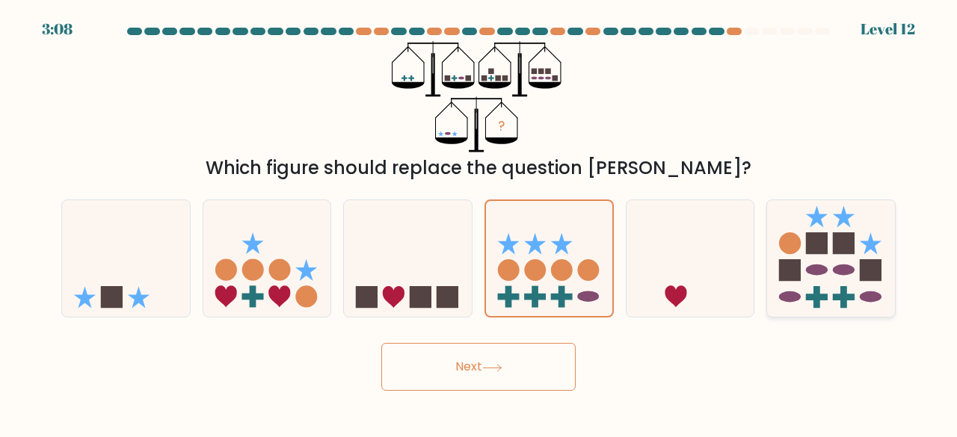
click at [839, 262] on icon at bounding box center [831, 258] width 128 height 105
click at [479, 223] on input "f." at bounding box center [479, 221] width 1 height 4
radio input "true"
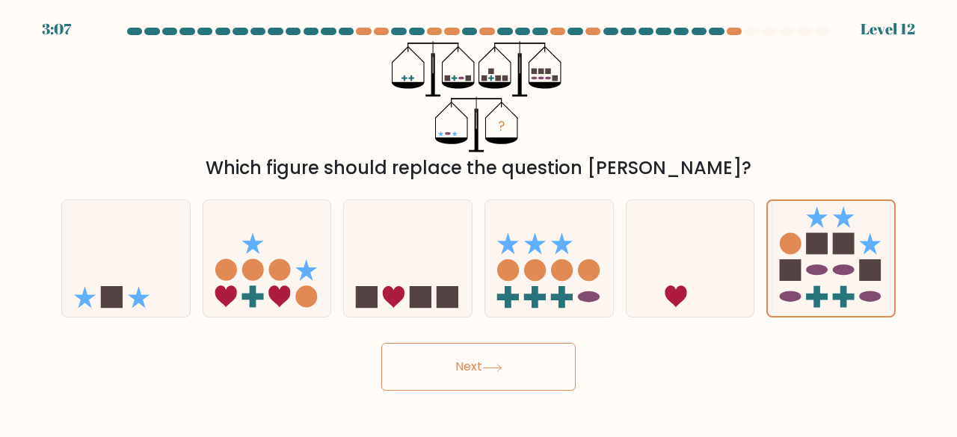
click at [473, 372] on button "Next" at bounding box center [478, 367] width 194 height 48
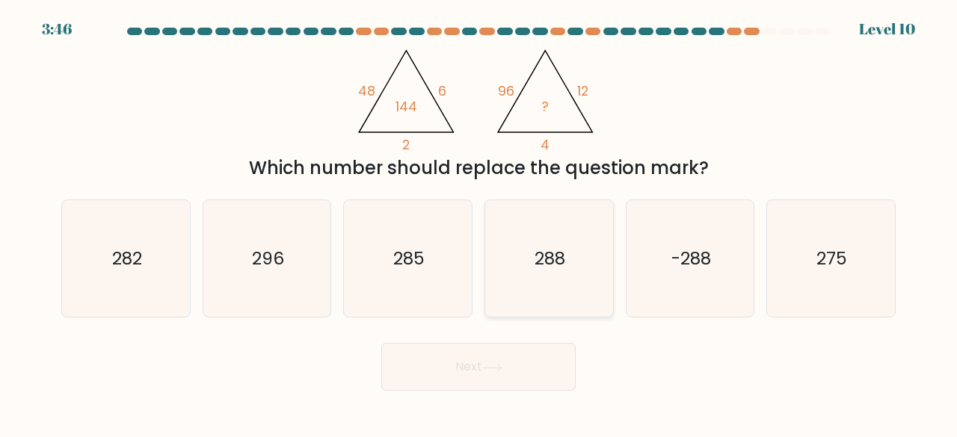
click at [546, 280] on icon "288" at bounding box center [549, 258] width 117 height 117
click at [479, 223] on input "d. 288" at bounding box center [479, 221] width 1 height 4
radio input "true"
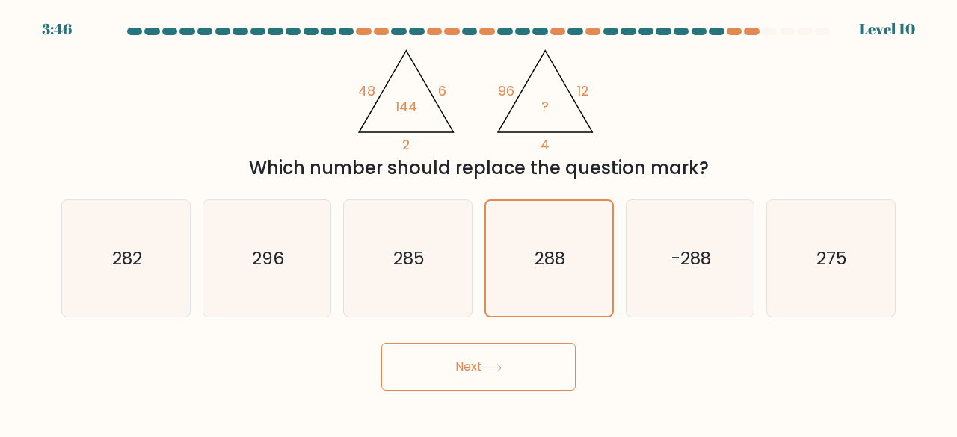
click at [533, 366] on button "Next" at bounding box center [478, 367] width 194 height 48
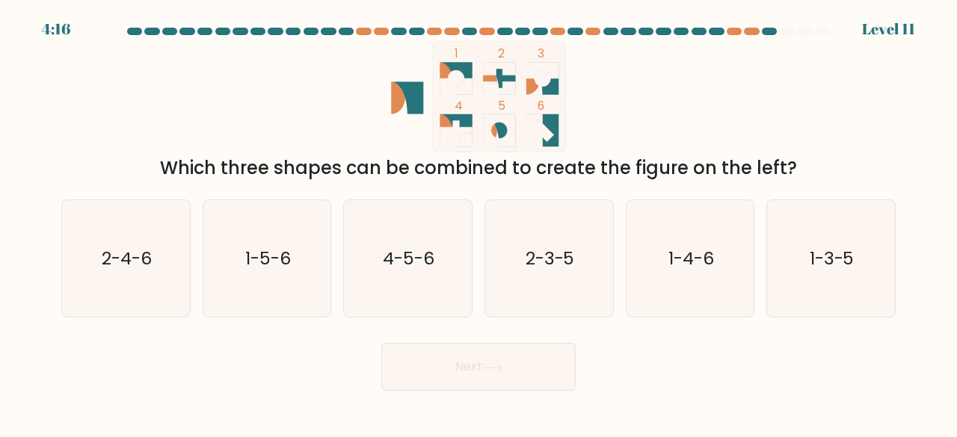
click at [504, 127] on icon at bounding box center [499, 130] width 32 height 32
click at [830, 286] on icon "1-3-5" at bounding box center [830, 258] width 117 height 117
click at [479, 223] on input "f. 1-3-5" at bounding box center [479, 221] width 1 height 4
radio input "true"
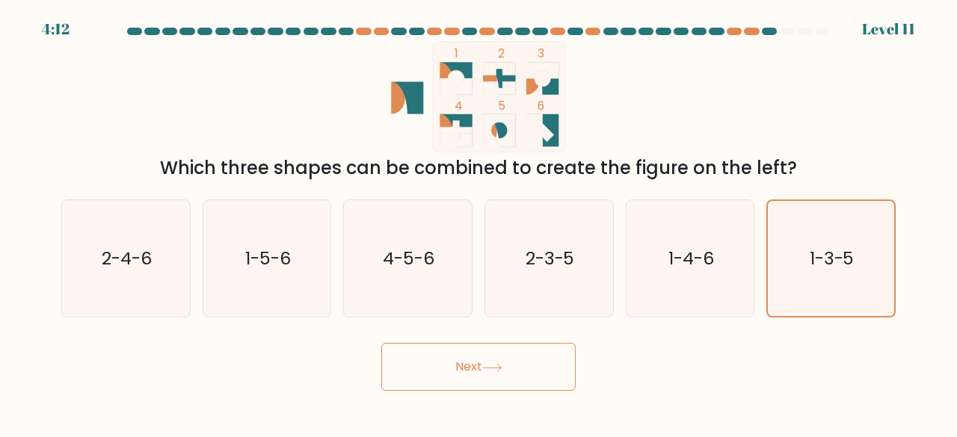
click at [562, 363] on button "Next" at bounding box center [478, 367] width 194 height 48
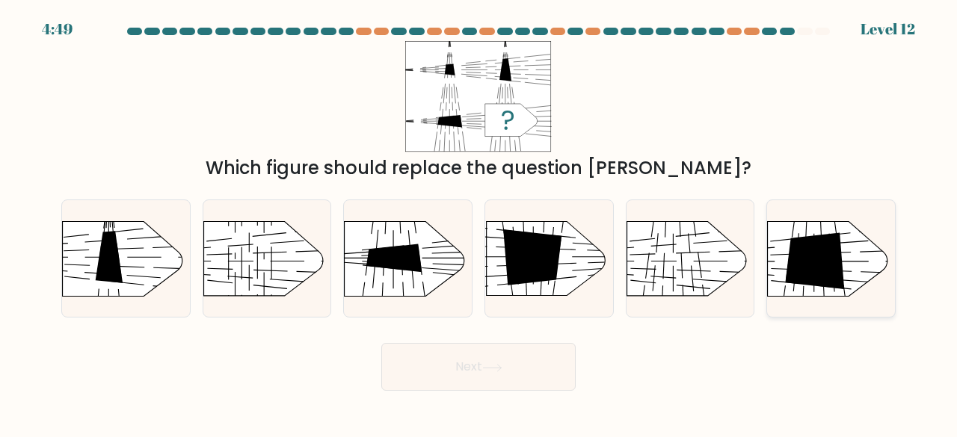
click at [832, 247] on icon at bounding box center [815, 261] width 59 height 56
click at [479, 223] on input "f." at bounding box center [479, 221] width 1 height 4
radio input "true"
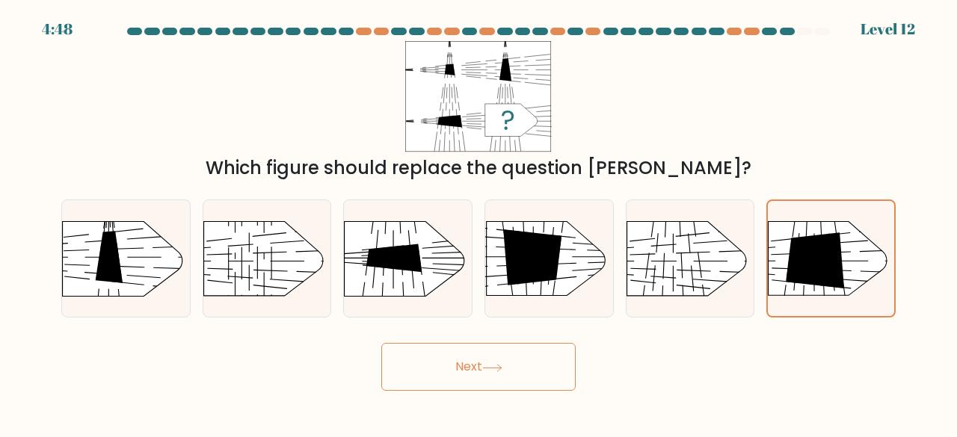
click at [541, 384] on button "Next" at bounding box center [478, 367] width 194 height 48
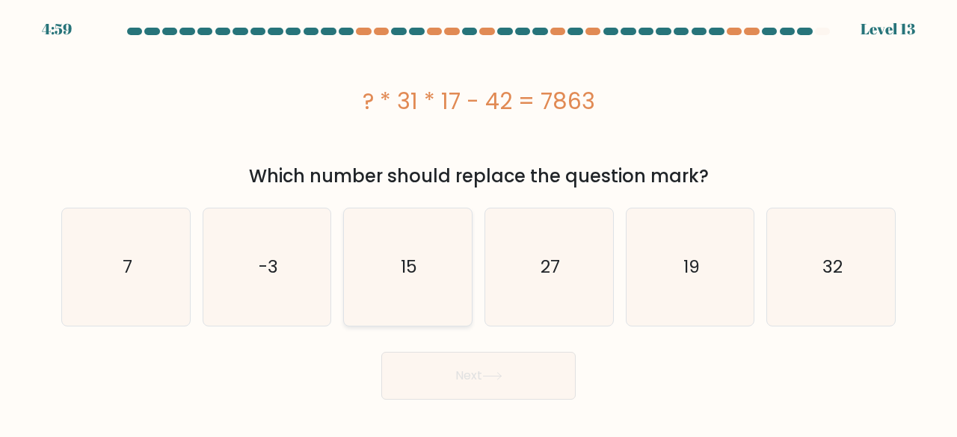
click at [376, 277] on icon "15" at bounding box center [407, 267] width 117 height 117
click at [479, 223] on input "c. 15" at bounding box center [479, 221] width 1 height 4
radio input "true"
click at [466, 372] on button "Next" at bounding box center [478, 376] width 194 height 48
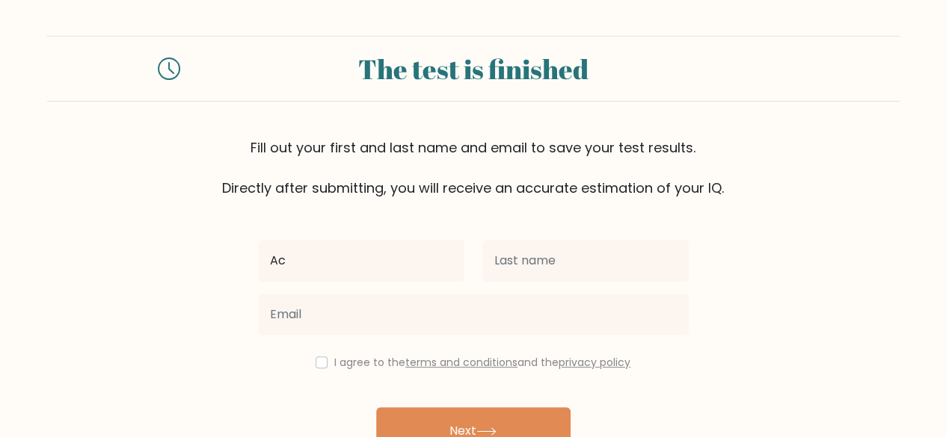
type input "[PERSON_NAME]"
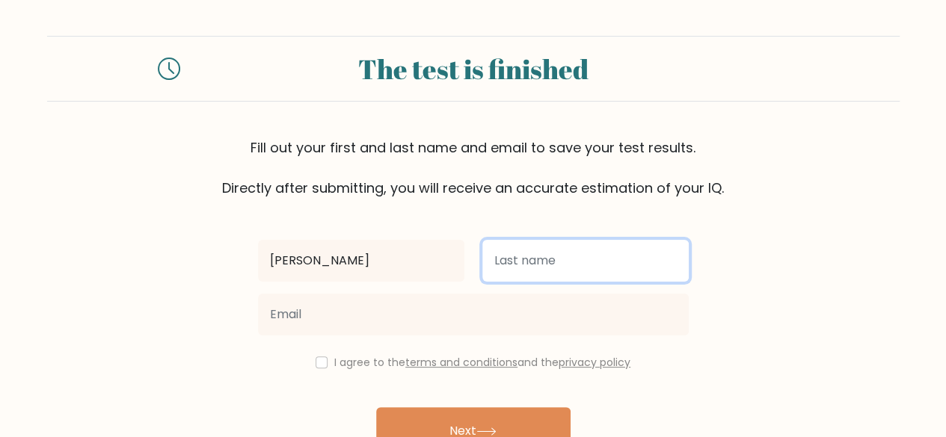
click at [529, 255] on input "text" at bounding box center [585, 261] width 206 height 42
type input "[GEOGRAPHIC_DATA]"
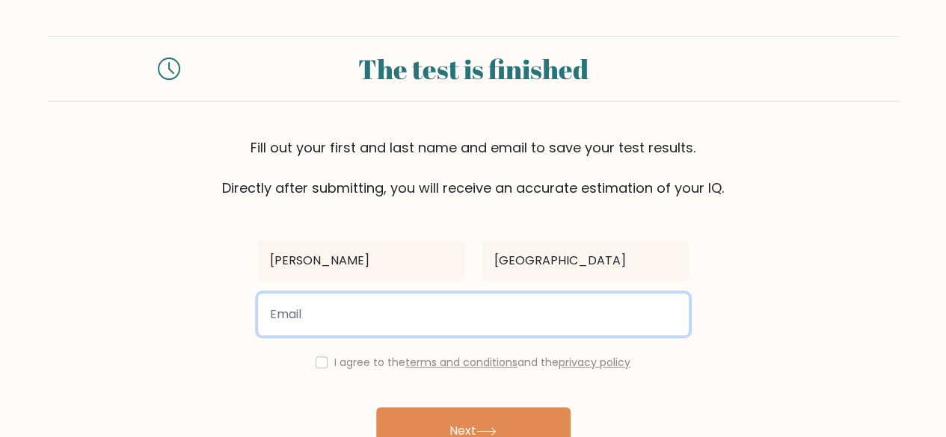
click at [328, 327] on input "email" at bounding box center [473, 315] width 431 height 42
type input "acrosemadrid154@gmail.com"
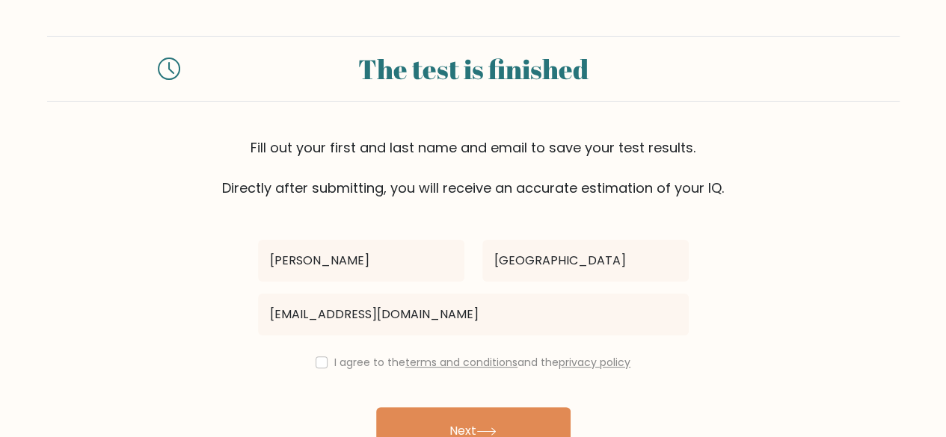
click at [317, 369] on div "I agree to the terms and conditions and the privacy policy" at bounding box center [473, 363] width 449 height 18
click at [317, 362] on input "checkbox" at bounding box center [322, 363] width 12 height 12
checkbox input "true"
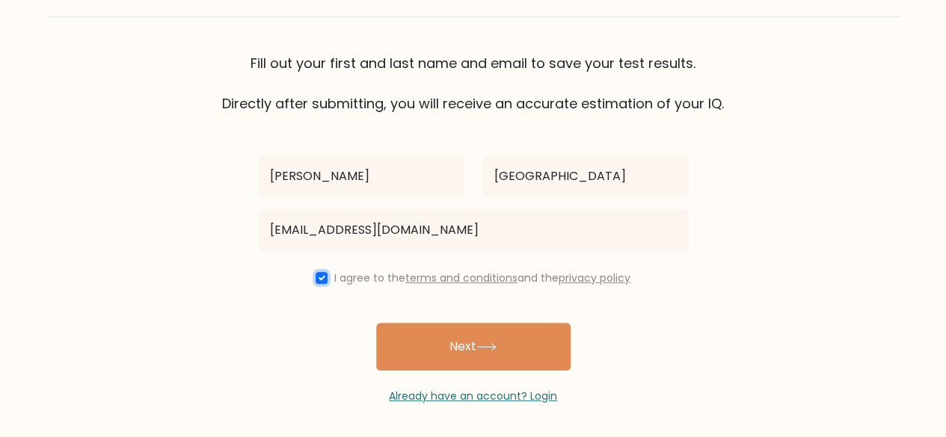
scroll to position [86, 0]
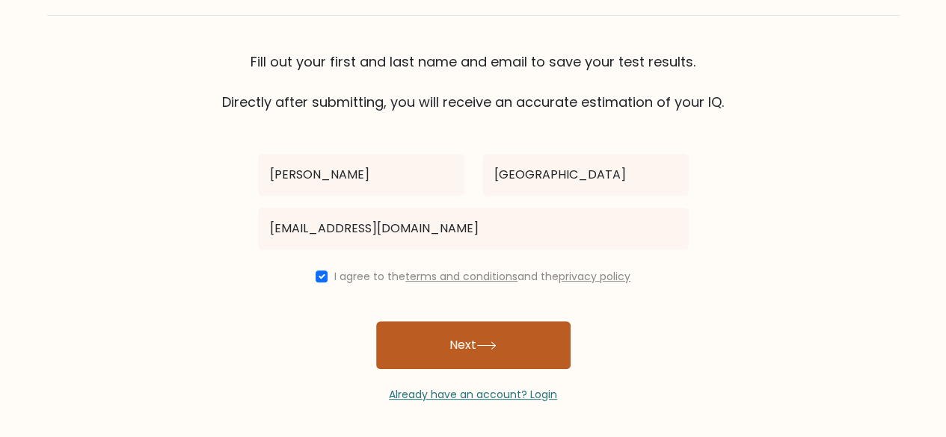
click at [479, 364] on button "Next" at bounding box center [473, 346] width 194 height 48
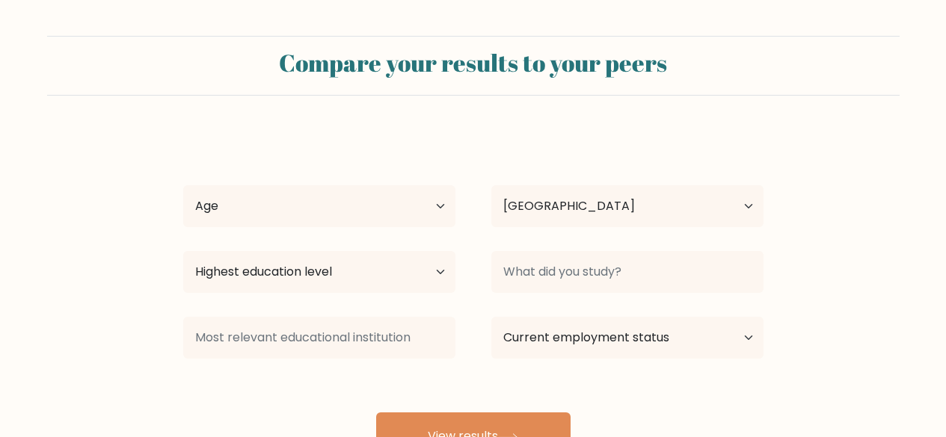
select select "PH"
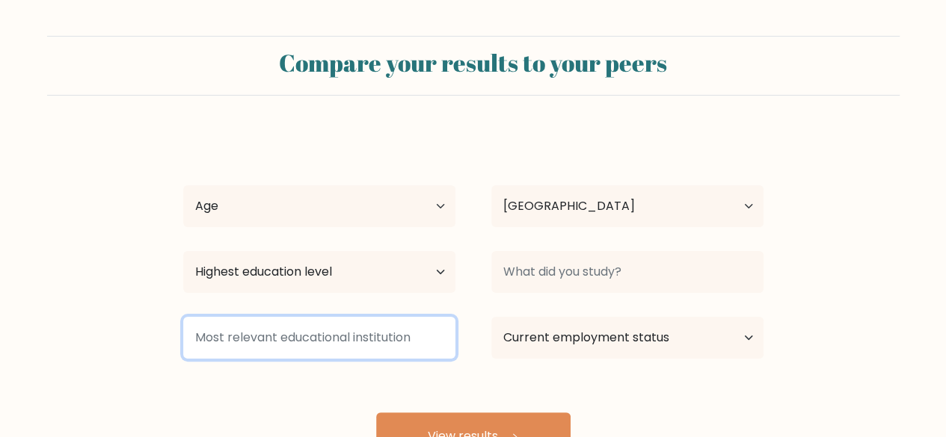
click at [363, 349] on input at bounding box center [319, 338] width 272 height 42
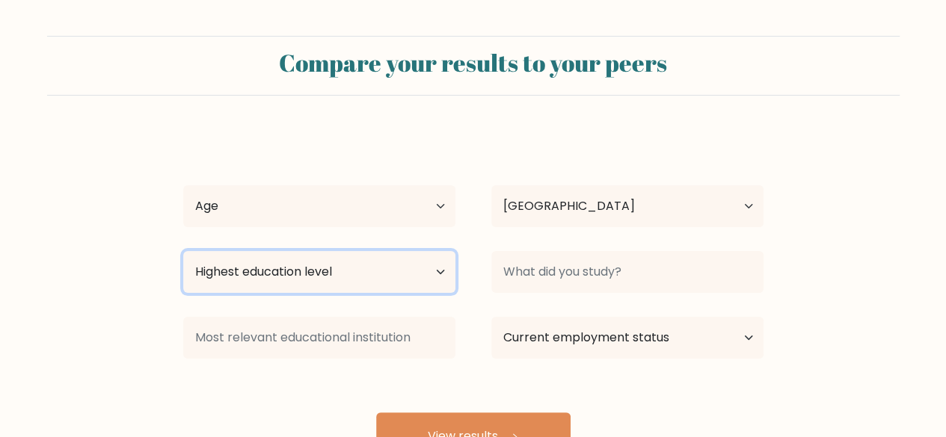
click at [388, 265] on select "Highest education level No schooling Primary Lower Secondary Upper Secondary Oc…" at bounding box center [319, 272] width 272 height 42
select select "bachelors_degree"
click at [183, 251] on select "Highest education level No schooling Primary Lower Secondary Upper Secondary Oc…" at bounding box center [319, 272] width 272 height 42
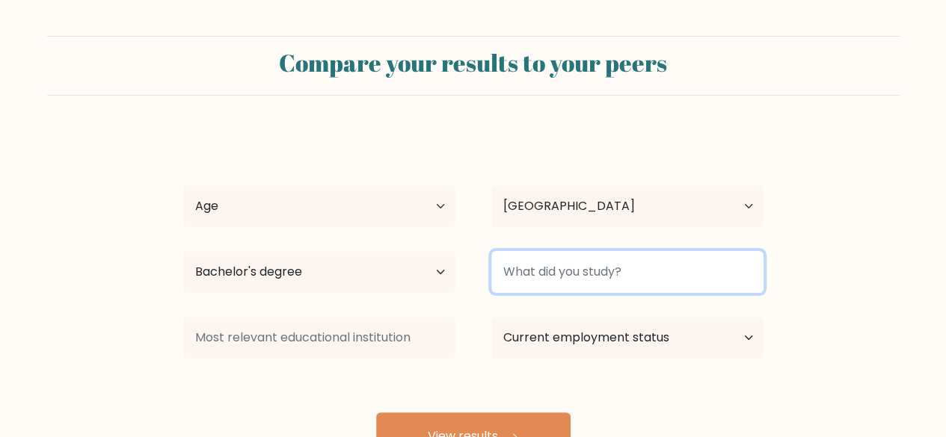
click at [575, 286] on input at bounding box center [627, 272] width 272 height 42
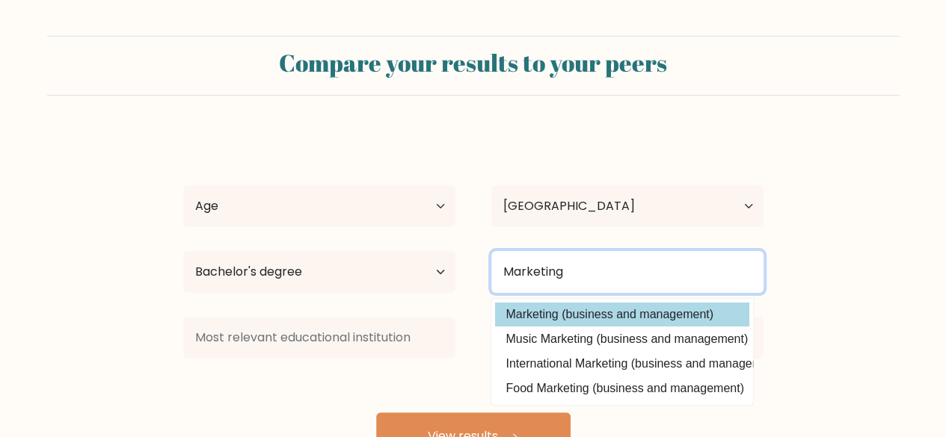
type input "Marketing"
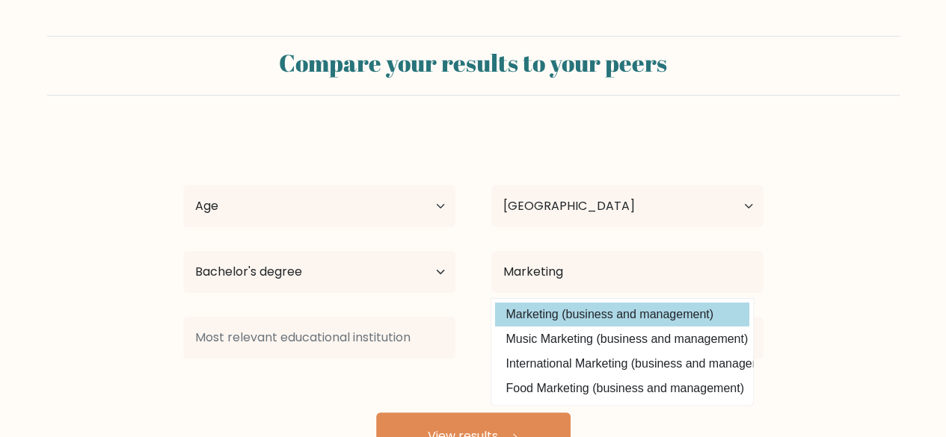
click at [600, 313] on div "Ac Rose Madrid Age Under 18 years old 18-24 years old 25-34 years old 35-44 yea…" at bounding box center [473, 296] width 598 height 329
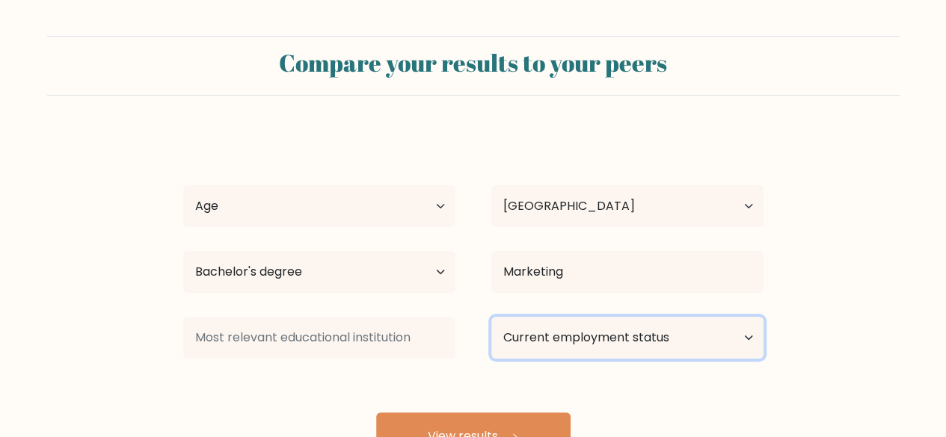
click at [564, 338] on select "Current employment status Employed Student Retired Other / prefer not to answer" at bounding box center [627, 338] width 272 height 42
click at [491, 317] on select "Current employment status Employed Student Retired Other / prefer not to answer" at bounding box center [627, 338] width 272 height 42
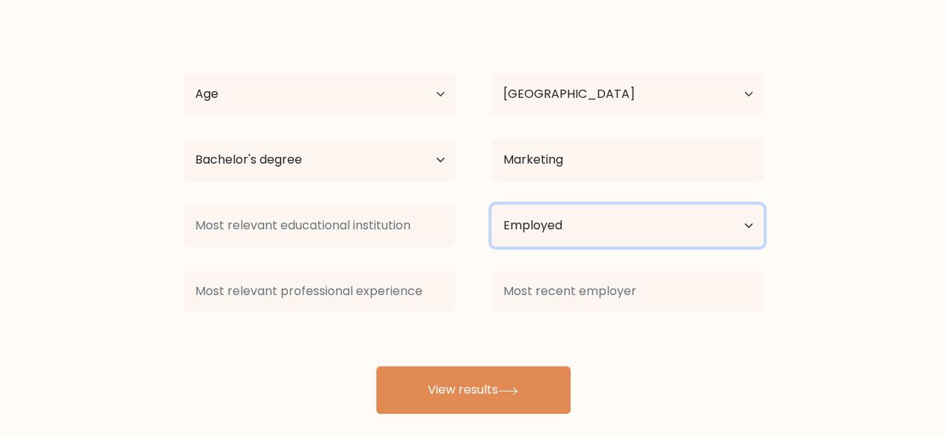
scroll to position [129, 0]
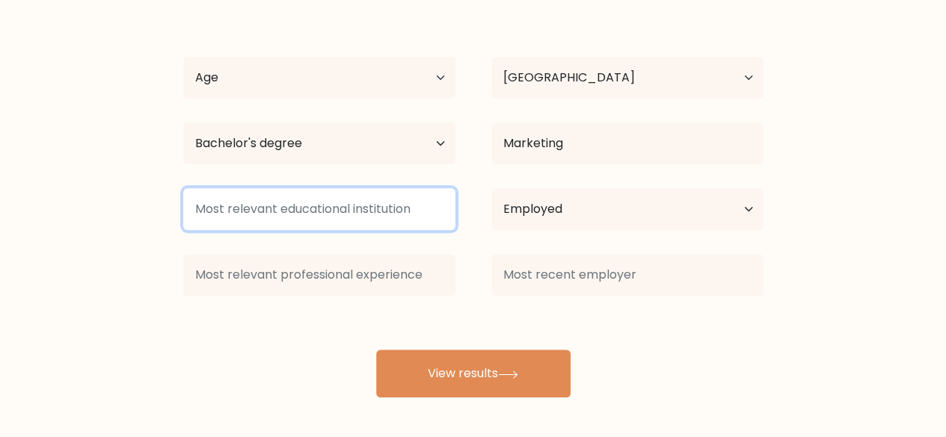
click at [354, 212] on input at bounding box center [319, 209] width 272 height 42
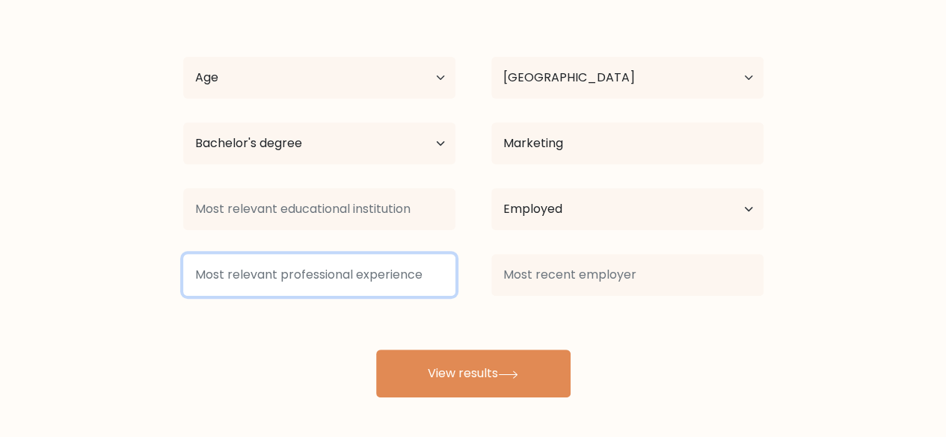
click at [396, 280] on input at bounding box center [319, 275] width 272 height 42
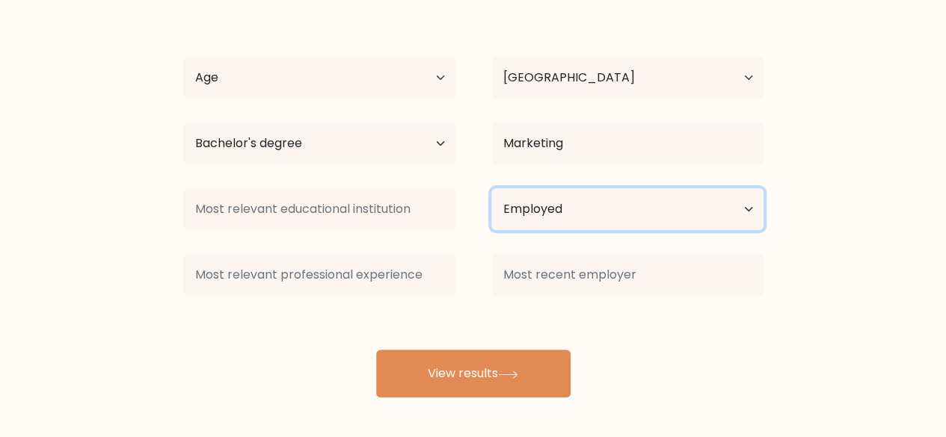
click at [596, 209] on select "Current employment status Employed Student Retired Other / prefer not to answer" at bounding box center [627, 209] width 272 height 42
select select "other"
click at [491, 188] on select "Current employment status Employed Student Retired Other / prefer not to answer" at bounding box center [627, 209] width 272 height 42
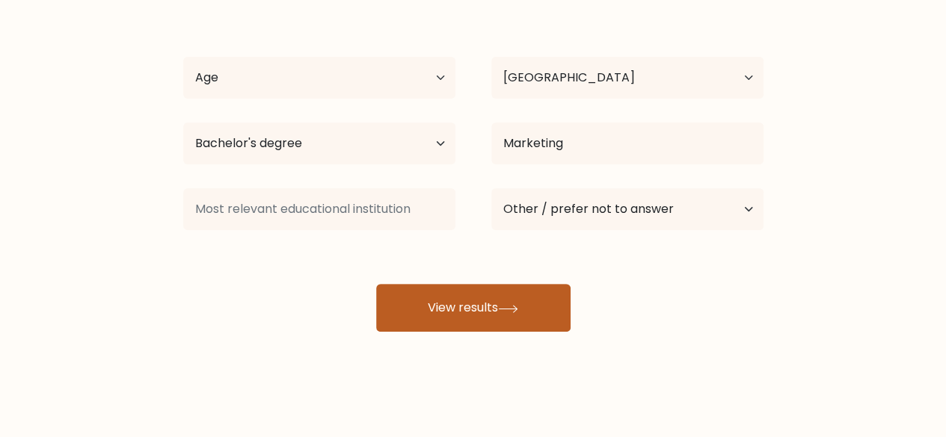
click at [477, 371] on div "Compare your results to your peers Ac Rose Madrid Age Under 18 years old 18-24 …" at bounding box center [473, 154] width 946 height 567
click at [478, 325] on button "View results" at bounding box center [473, 308] width 194 height 48
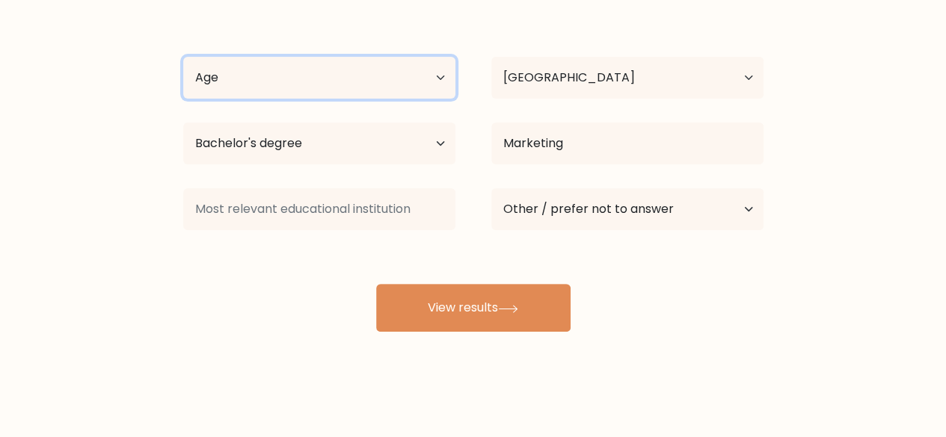
click at [272, 59] on select "Age Under 18 years old 18-24 years old 25-34 years old 35-44 years old 45-54 ye…" at bounding box center [319, 78] width 272 height 42
click at [183, 57] on select "Age Under 18 years old 18-24 years old 25-34 years old 35-44 years old 45-54 ye…" at bounding box center [319, 78] width 272 height 42
click at [328, 79] on select "Age Under 18 years old 18-24 years old 25-34 years old 35-44 years old 45-54 ye…" at bounding box center [319, 78] width 272 height 42
select select "25_34"
click at [183, 57] on select "Age Under 18 years old 18-24 years old 25-34 years old 35-44 years old 45-54 ye…" at bounding box center [319, 78] width 272 height 42
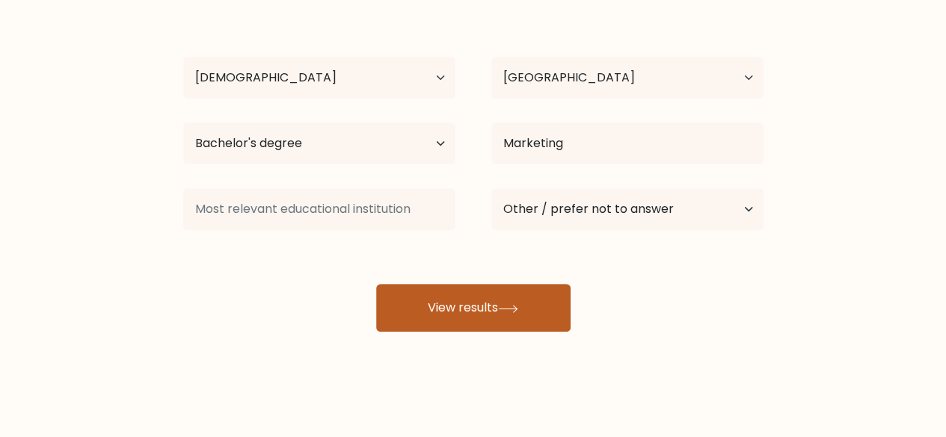
click at [438, 301] on button "View results" at bounding box center [473, 308] width 194 height 48
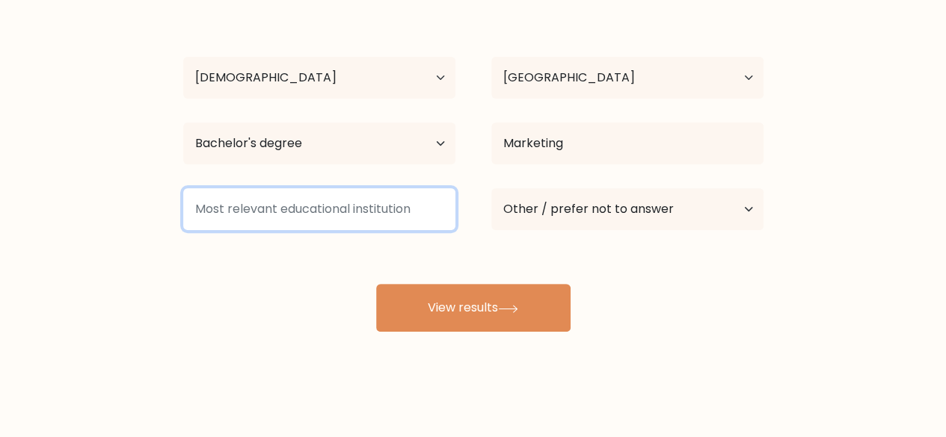
click at [375, 203] on input at bounding box center [319, 209] width 272 height 42
drag, startPoint x: 191, startPoint y: 211, endPoint x: 420, endPoint y: 214, distance: 228.1
click at [420, 214] on input at bounding box center [319, 209] width 272 height 42
drag, startPoint x: 426, startPoint y: 211, endPoint x: 257, endPoint y: 224, distance: 169.5
click at [257, 224] on input at bounding box center [319, 209] width 272 height 42
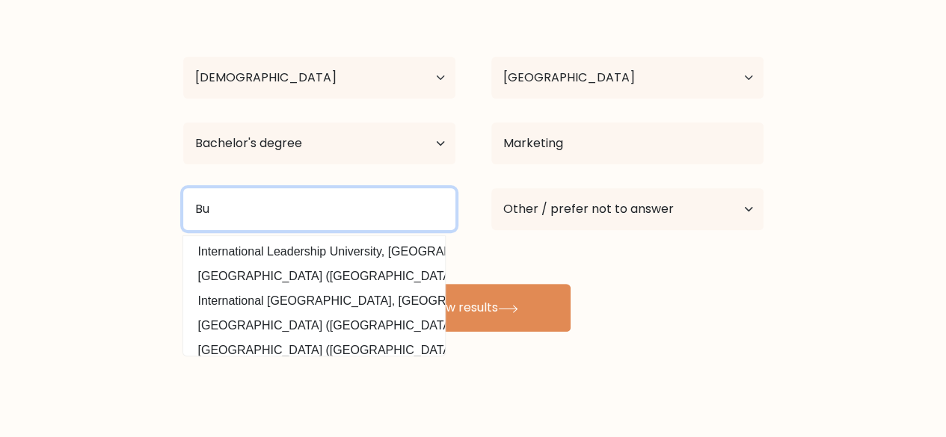
type input "B"
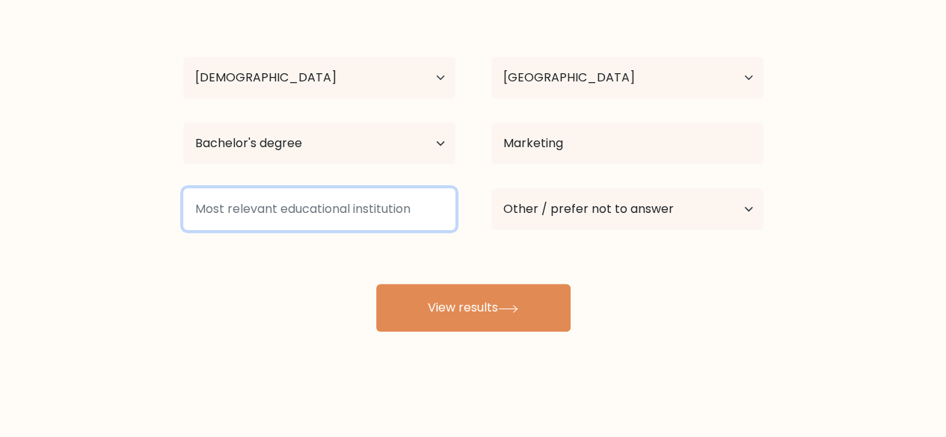
click at [319, 209] on input at bounding box center [319, 209] width 272 height 42
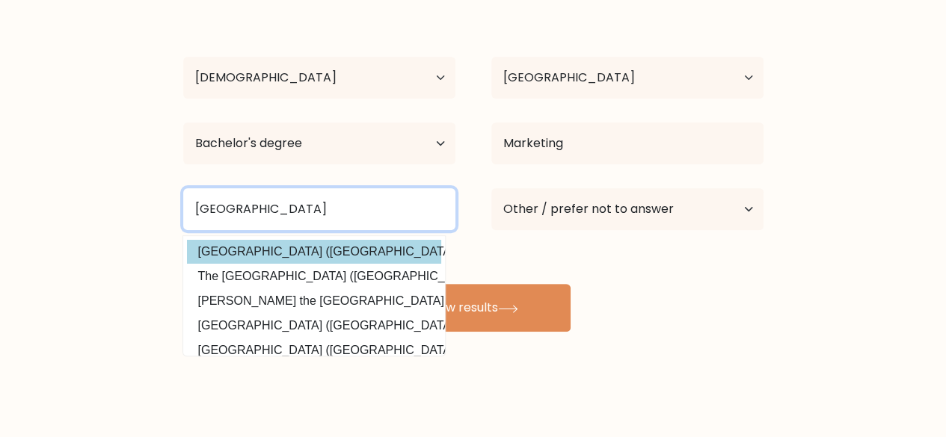
type input "Polytechnic University of the p"
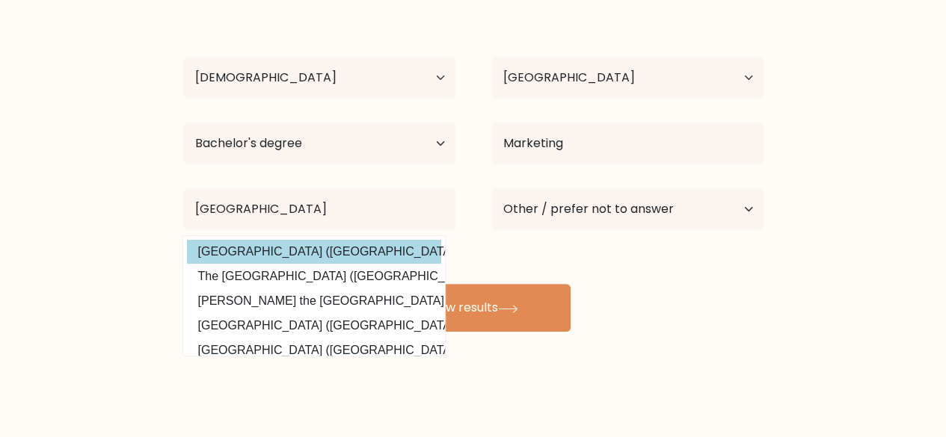
click at [321, 252] on div "Ac Rose Madrid Age Under 18 years old 18-24 years old 25-34 years old 35-44 yea…" at bounding box center [473, 167] width 598 height 329
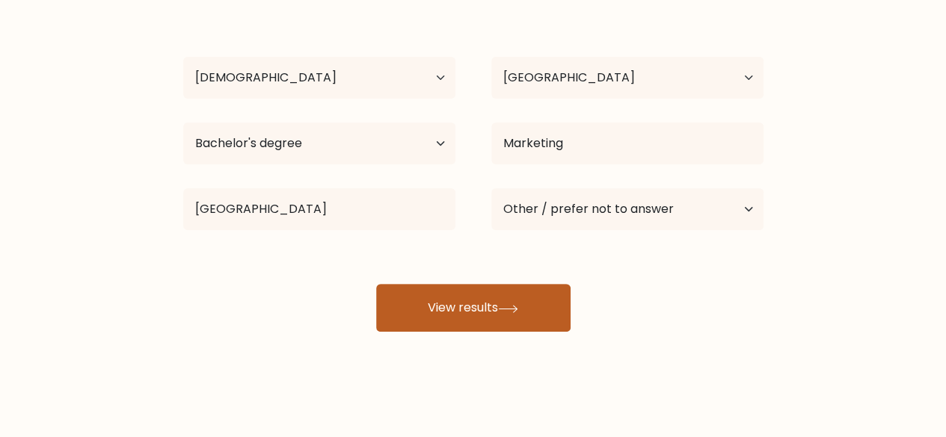
click at [417, 322] on button "View results" at bounding box center [473, 308] width 194 height 48
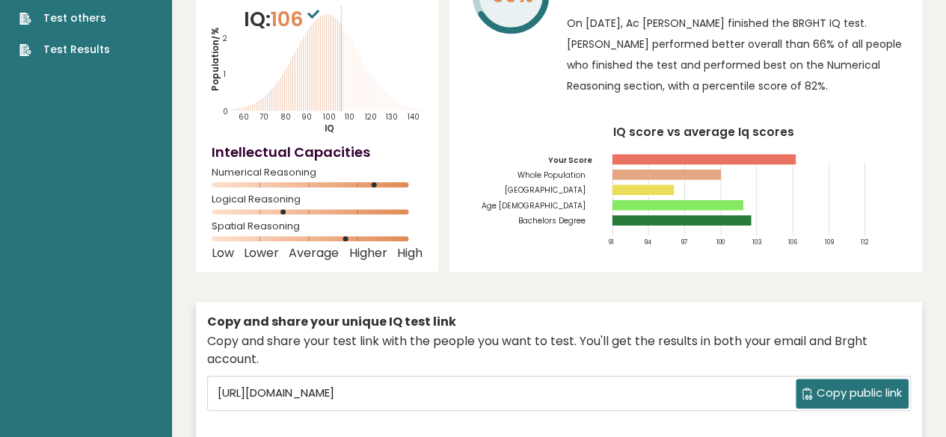
scroll to position [224, 0]
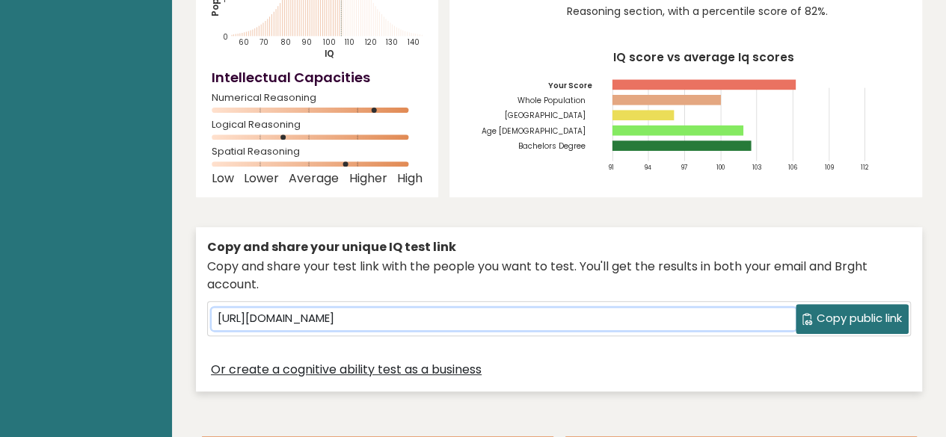
drag, startPoint x: 372, startPoint y: 294, endPoint x: 185, endPoint y: 294, distance: 187.0
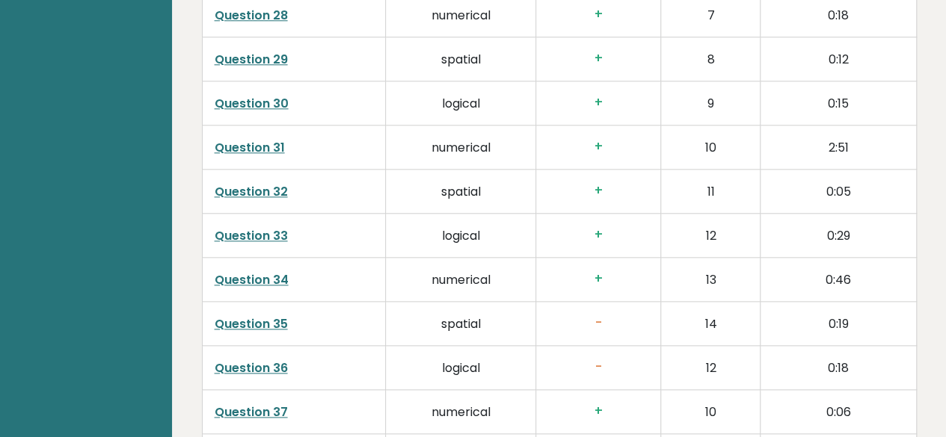
scroll to position [3892, 0]
